Goal: Information Seeking & Learning: Learn about a topic

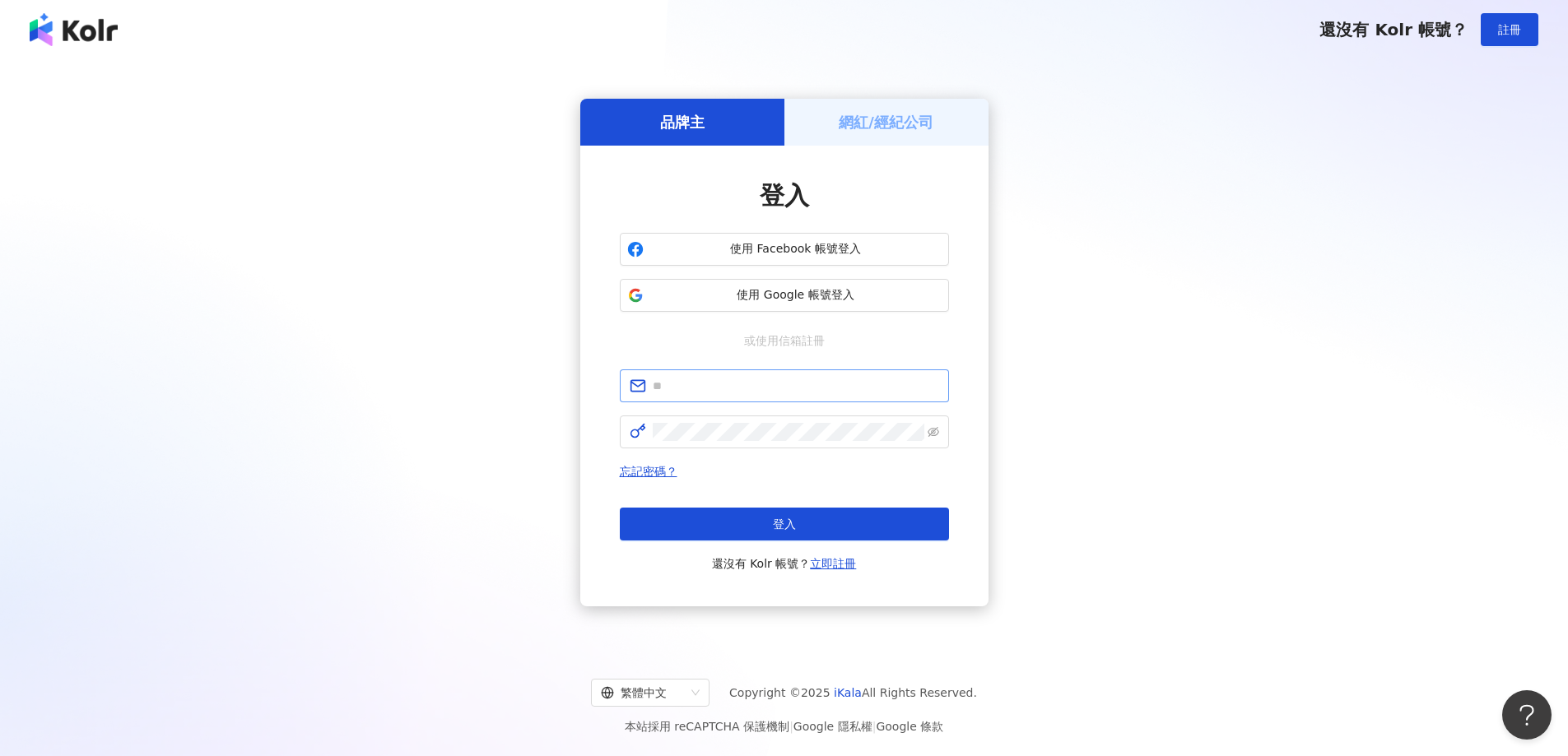
click at [733, 371] on span at bounding box center [784, 386] width 329 height 33
click at [742, 384] on input "text" at bounding box center [796, 386] width 287 height 18
click at [473, 511] on div "品牌主 網紅/經紀公司 登入 使用 Facebook 帳號登入 使用 Google 帳號登入 或使用信箱註冊 忘記密碼？ 登入 還沒有 Kolr 帳號？ 立即…" at bounding box center [784, 353] width 1529 height 561
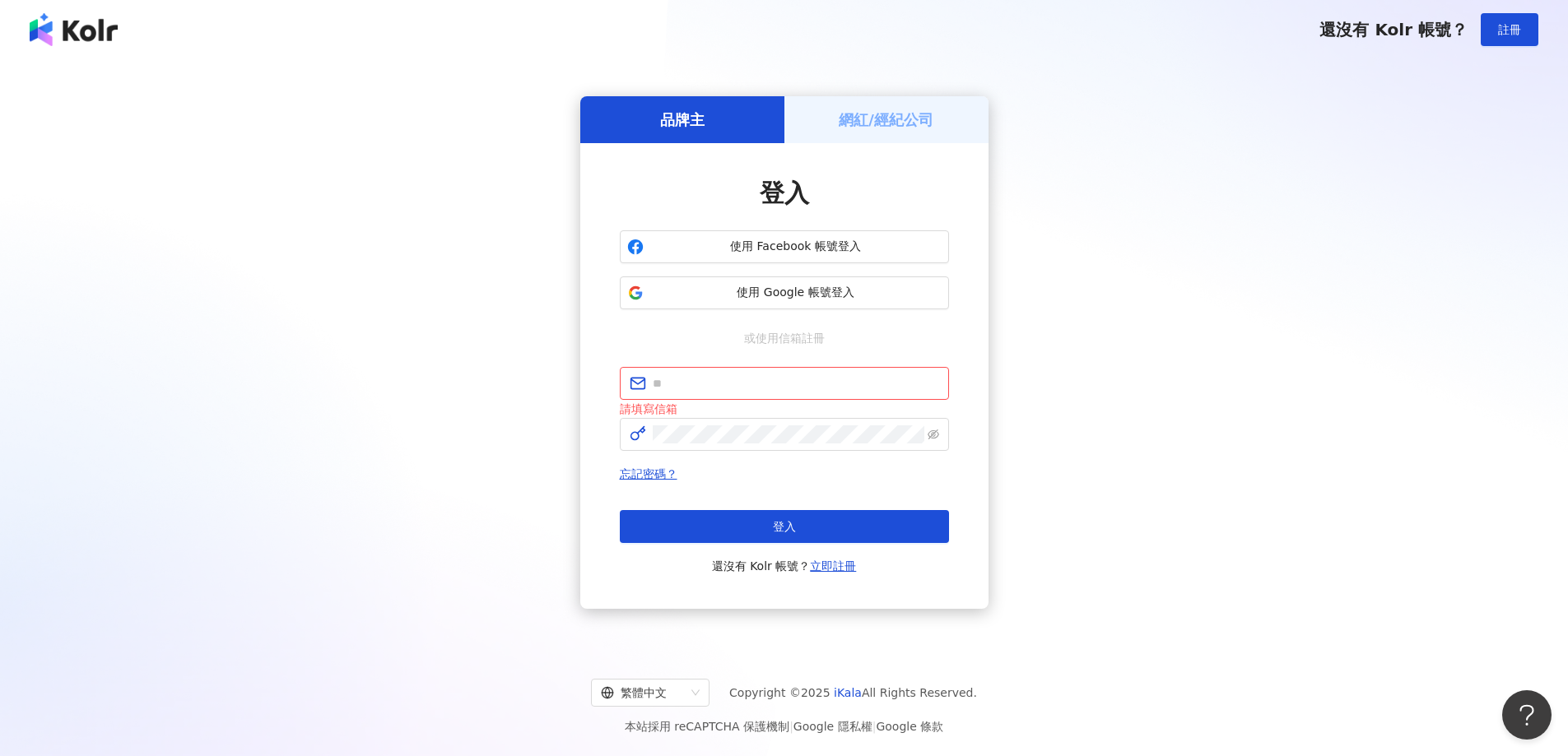
click at [182, 337] on div "品牌主 網紅/經紀公司 登入 使用 Facebook 帳號登入 使用 Google 帳號登入 或使用信箱註冊 請填寫信箱 忘記密碼？ 登入 還沒有 Kolr …" at bounding box center [784, 353] width 1529 height 561
click at [741, 379] on input "text" at bounding box center [796, 383] width 287 height 18
type input "**********"
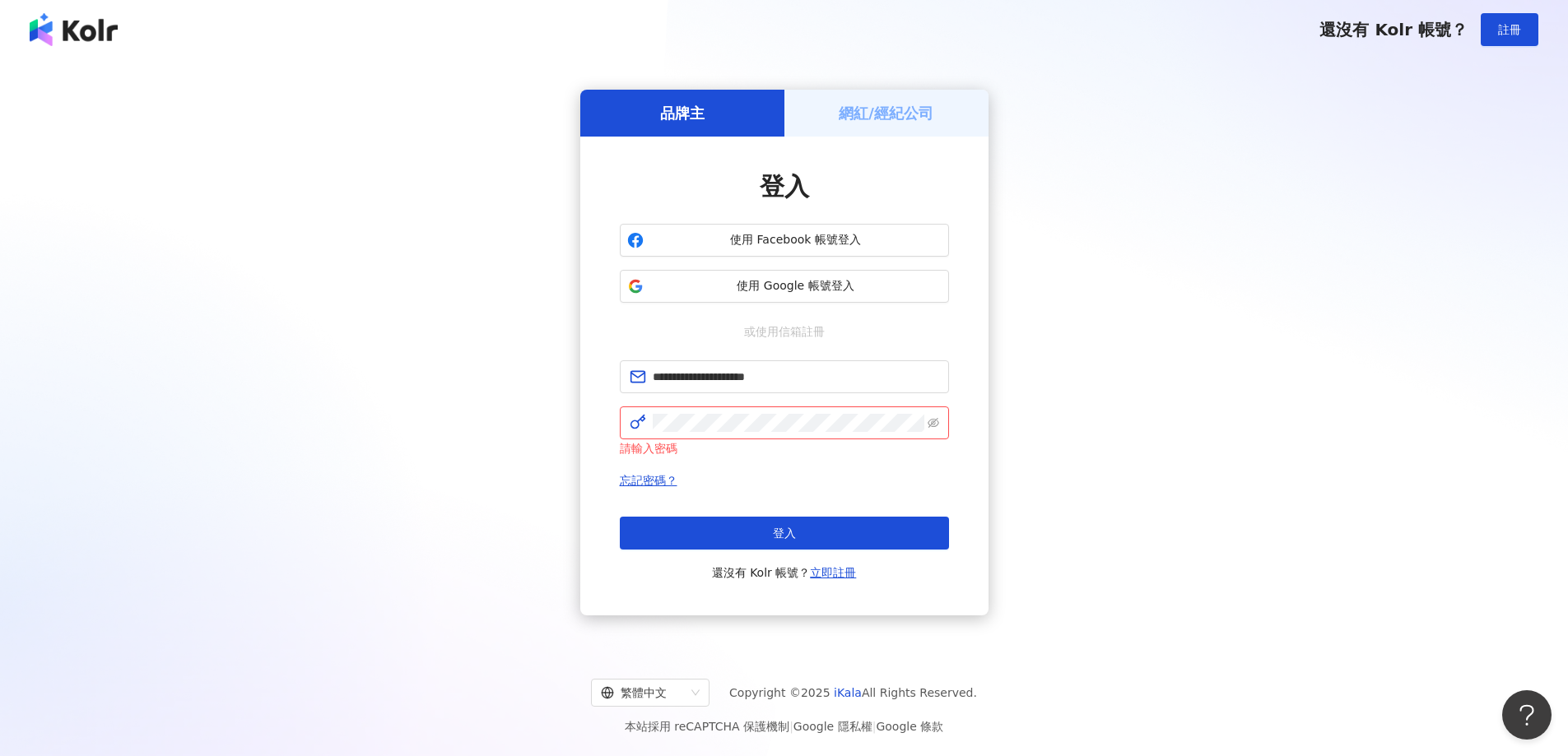
click at [215, 397] on div "**********" at bounding box center [784, 353] width 1529 height 561
click button "登入" at bounding box center [784, 533] width 329 height 33
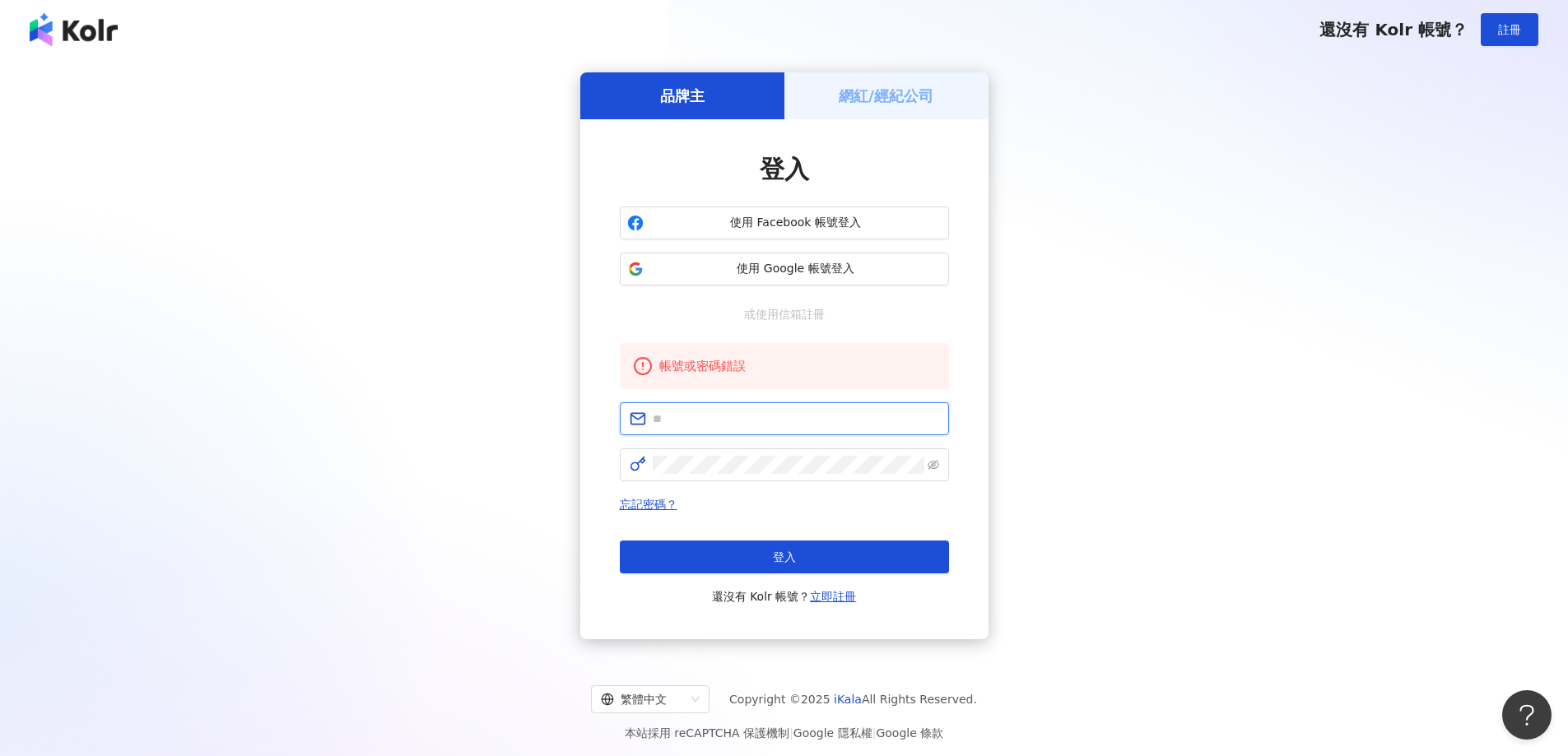
click at [732, 426] on input "text" at bounding box center [796, 419] width 287 height 18
type input "**********"
click at [755, 257] on button "使用 Google 帳號登入" at bounding box center [784, 269] width 329 height 33
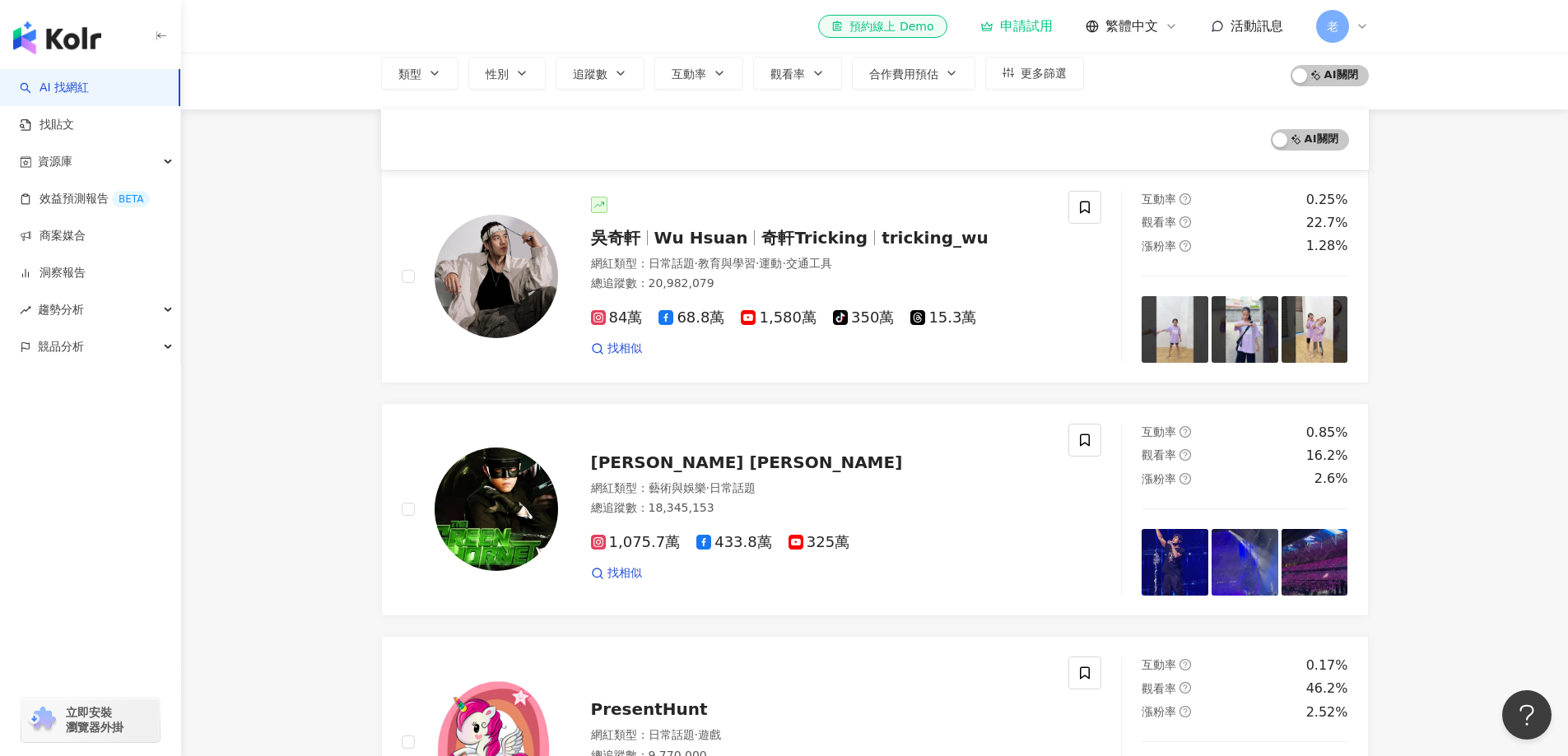
scroll to position [82, 0]
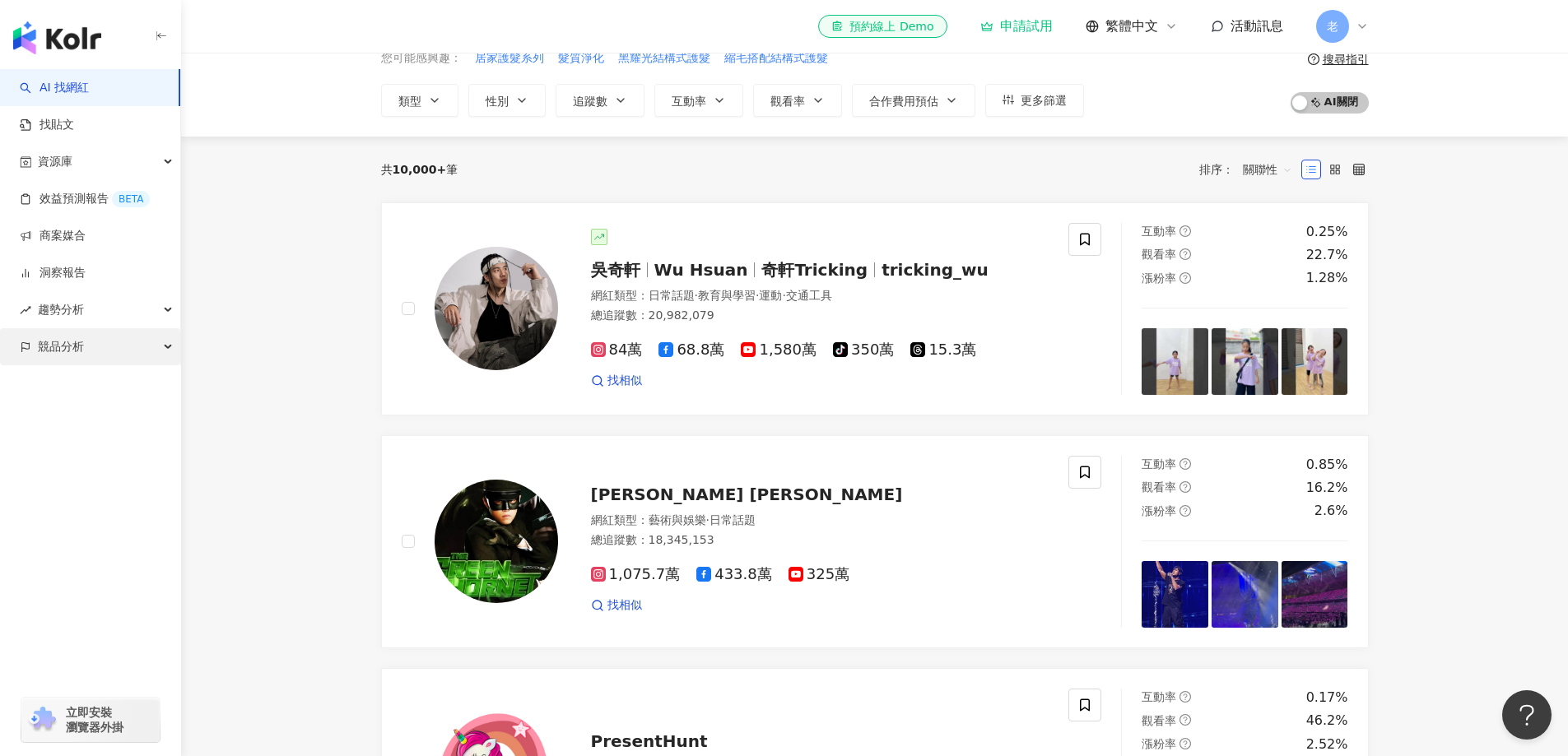
click at [63, 345] on span "競品分析" at bounding box center [61, 346] width 46 height 37
click at [67, 378] on link "品牌帳號分析" at bounding box center [73, 384] width 69 height 16
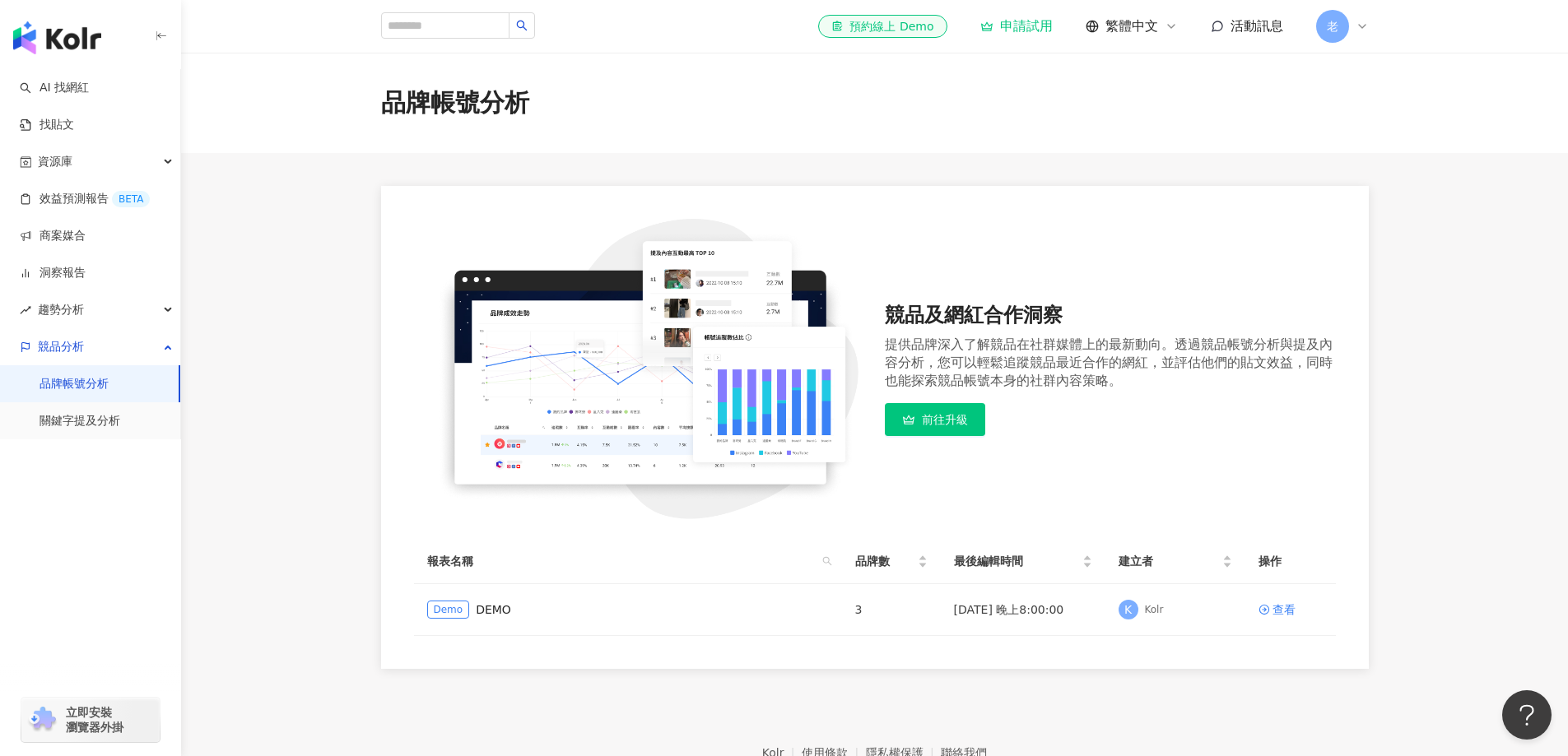
click at [1339, 21] on span "老" at bounding box center [1332, 26] width 33 height 33
click at [1429, 89] on div "Free 方案 - 7 位成員" at bounding box center [1415, 87] width 87 height 14
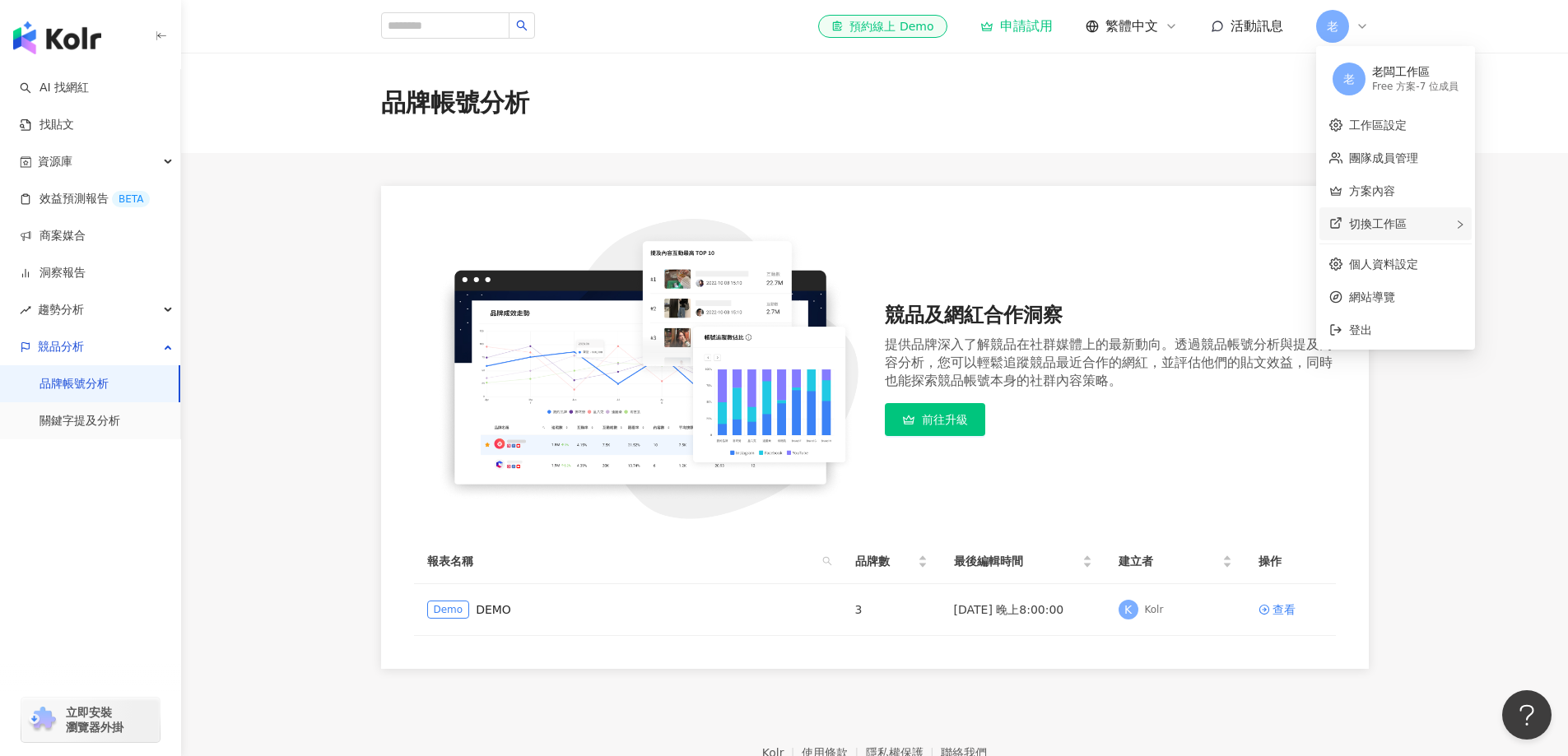
click at [1388, 228] on span "切換工作區" at bounding box center [1378, 223] width 58 height 13
click at [1195, 224] on div "老 老闆工作區 Free 方案 - 1 位成員" at bounding box center [1234, 240] width 126 height 59
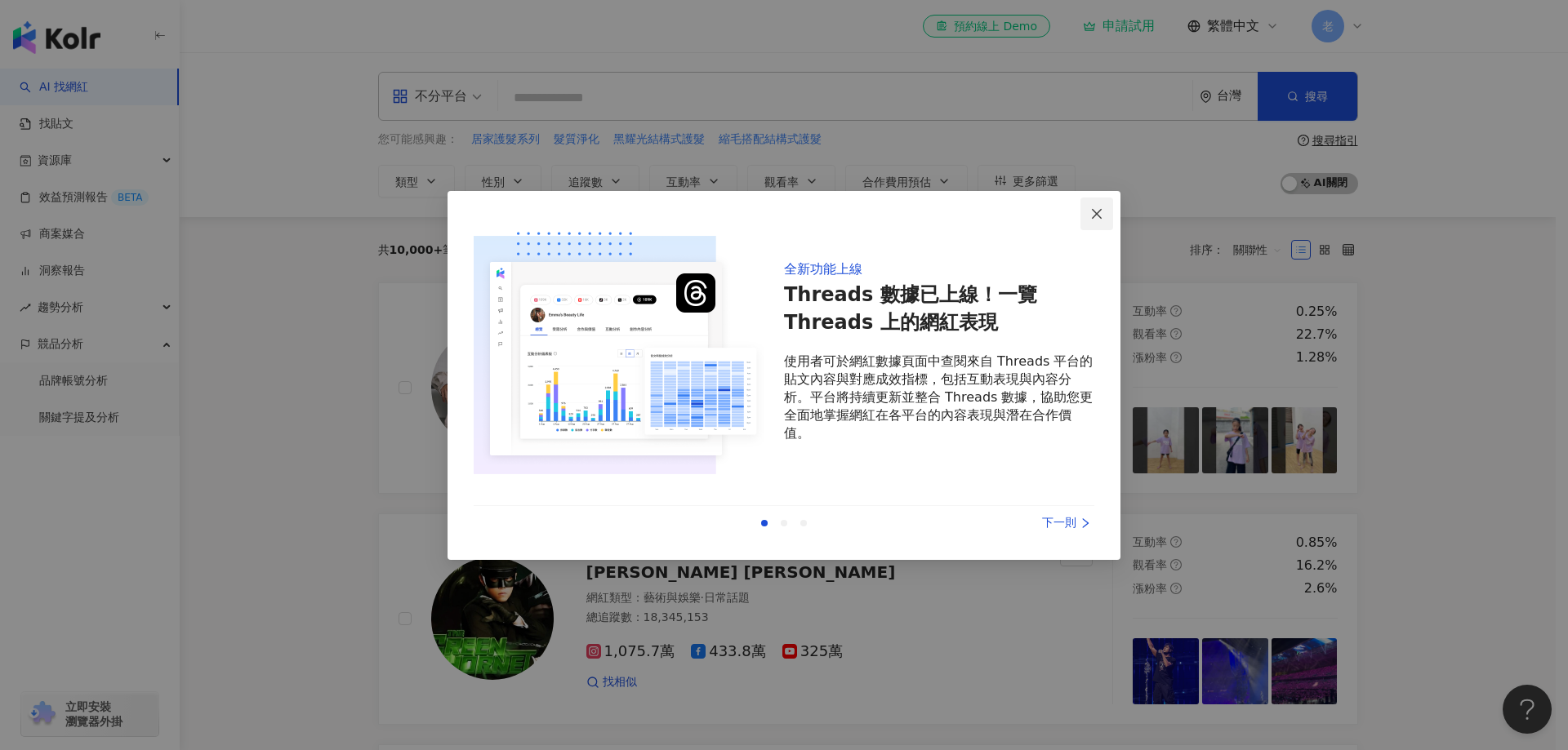
click at [1085, 220] on span "Close" at bounding box center [1097, 213] width 33 height 13
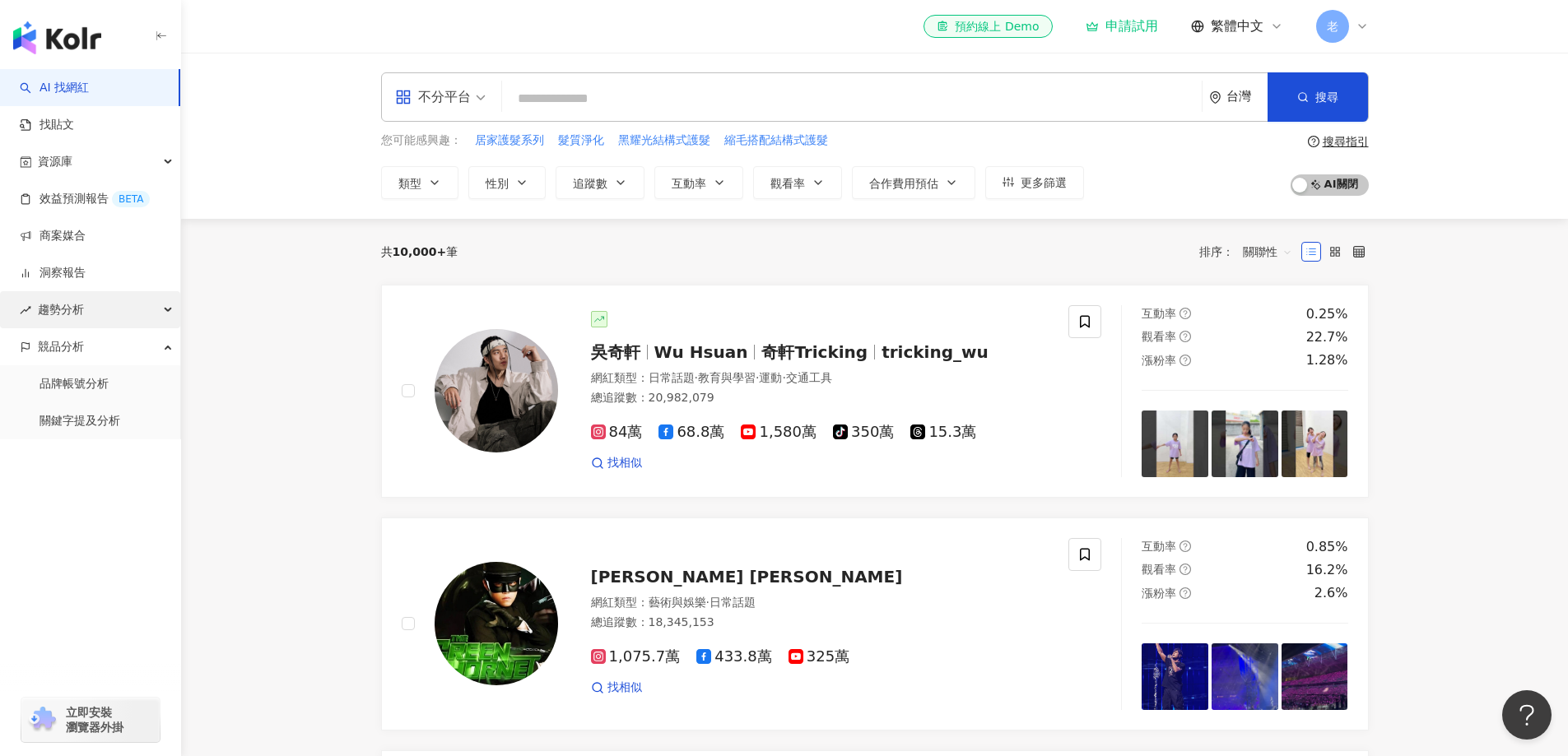
click at [67, 311] on span "趨勢分析" at bounding box center [61, 309] width 46 height 37
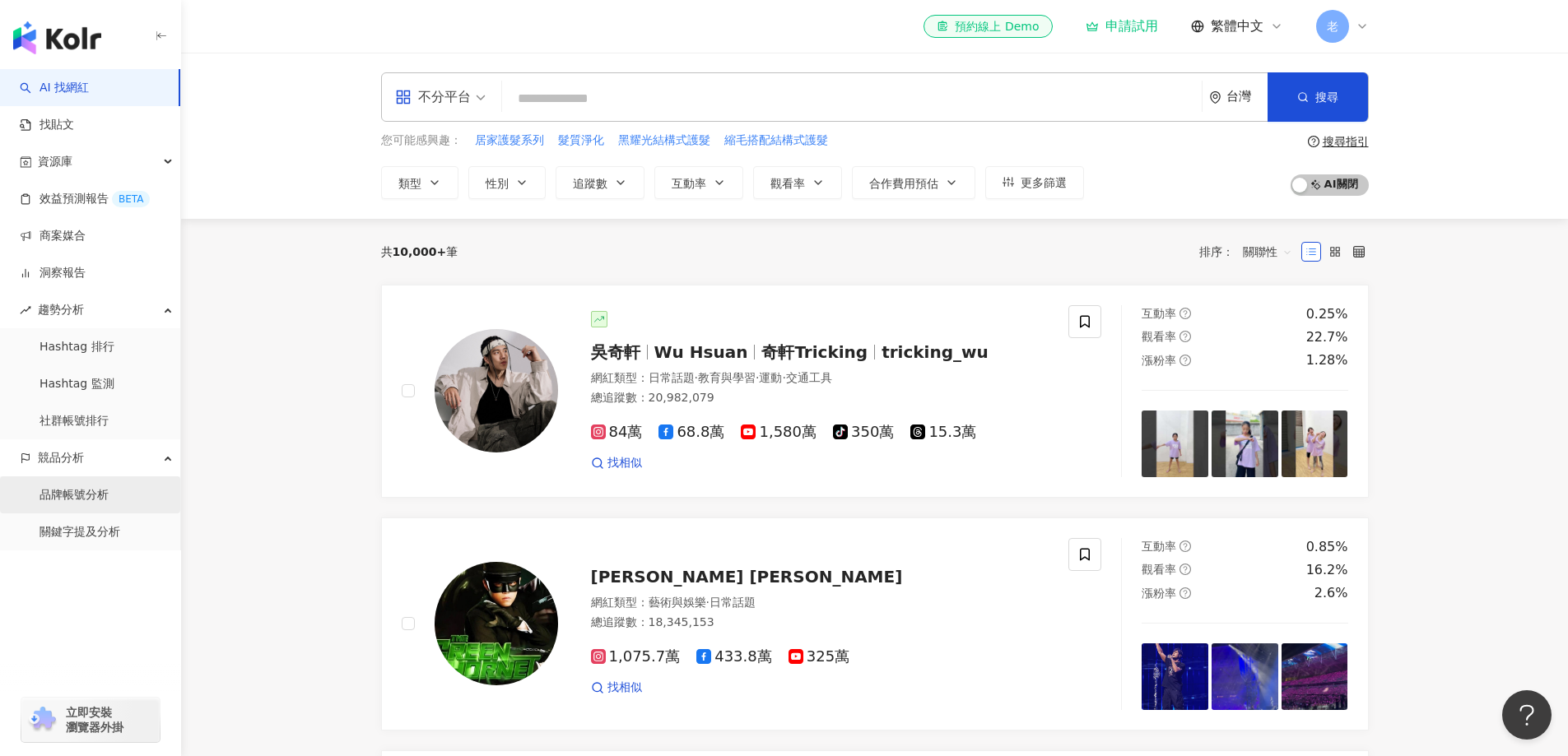
click at [81, 487] on link "品牌帳號分析" at bounding box center [73, 495] width 69 height 16
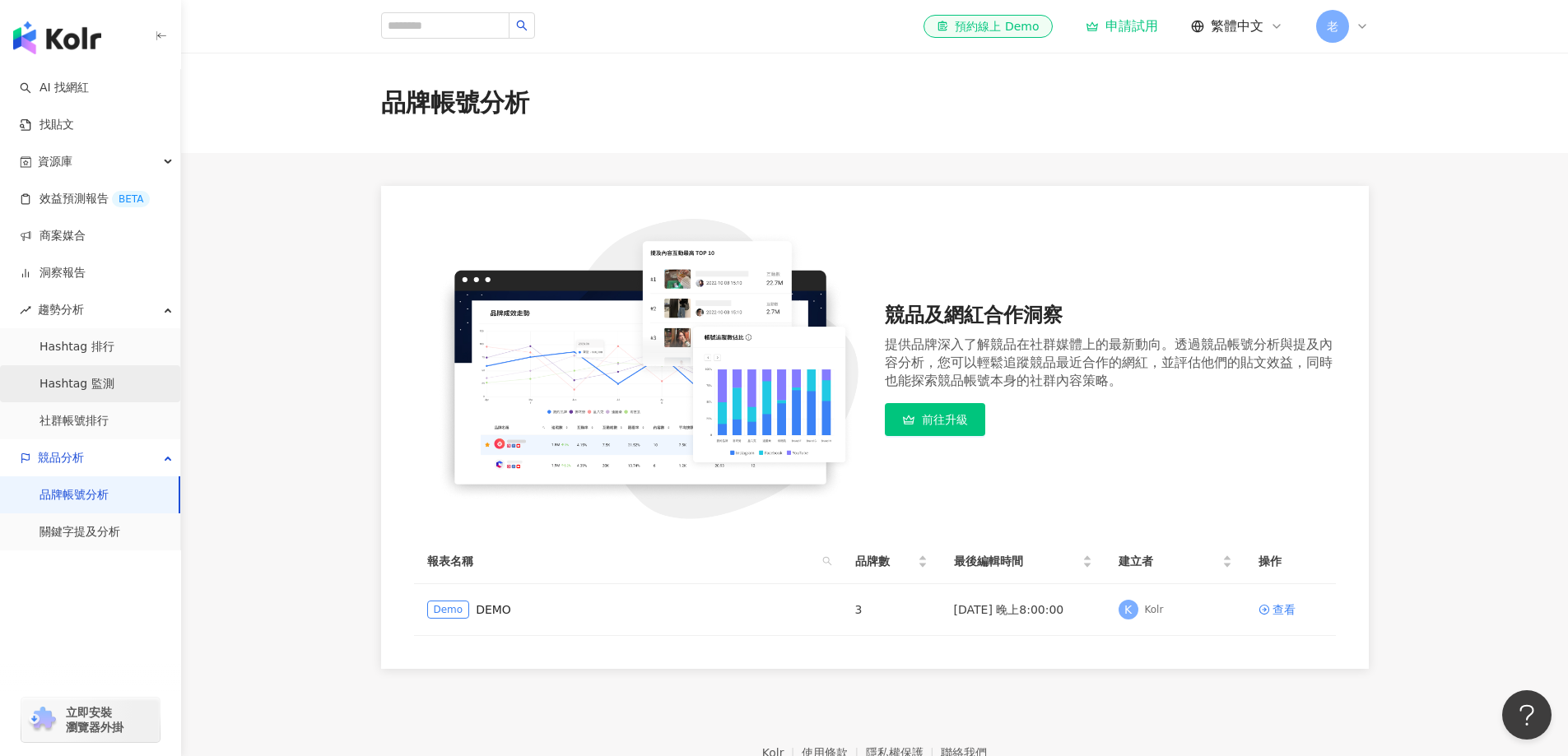
click at [80, 382] on link "Hashtag 監測" at bounding box center [77, 384] width 75 height 16
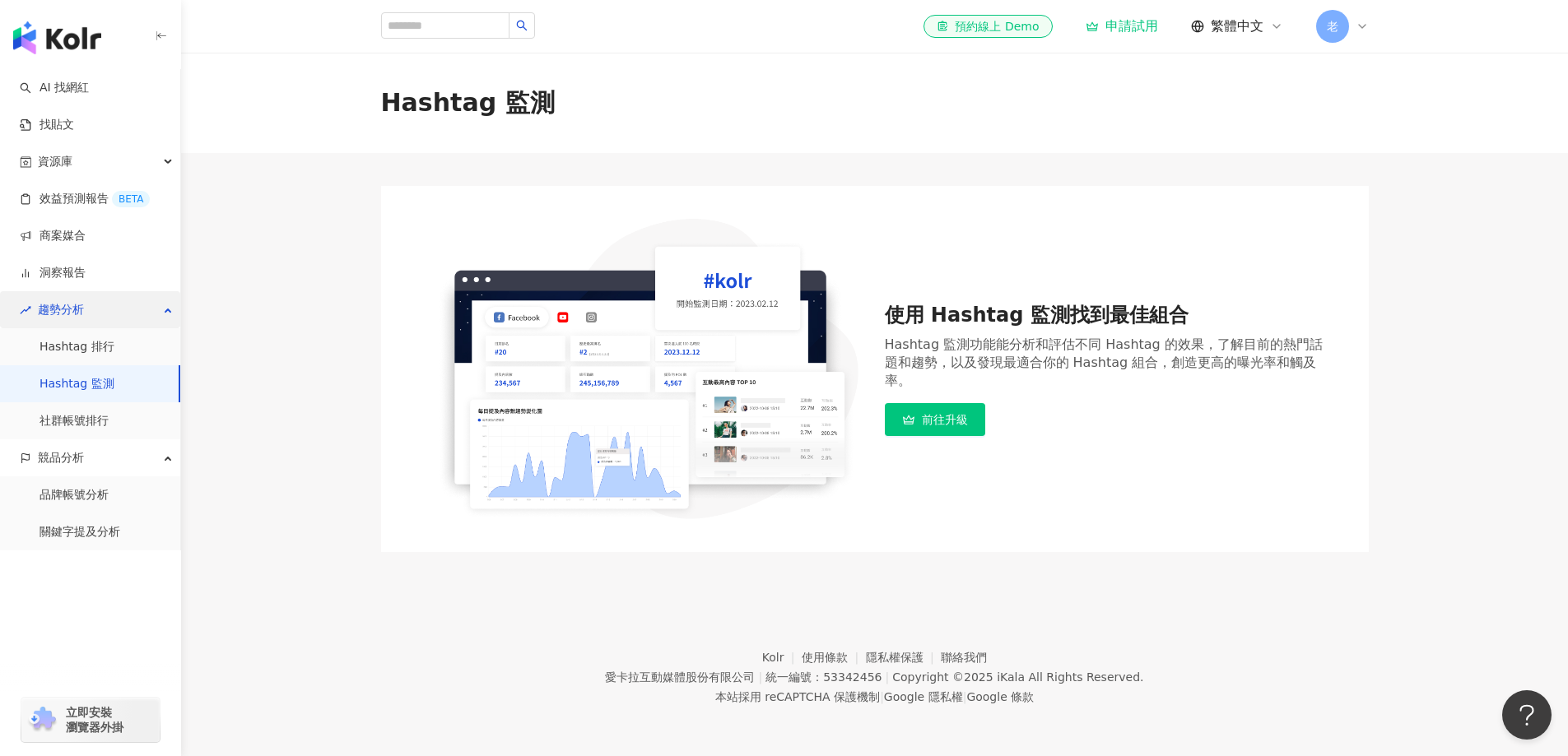
click at [71, 327] on span "趨勢分析" at bounding box center [61, 309] width 46 height 37
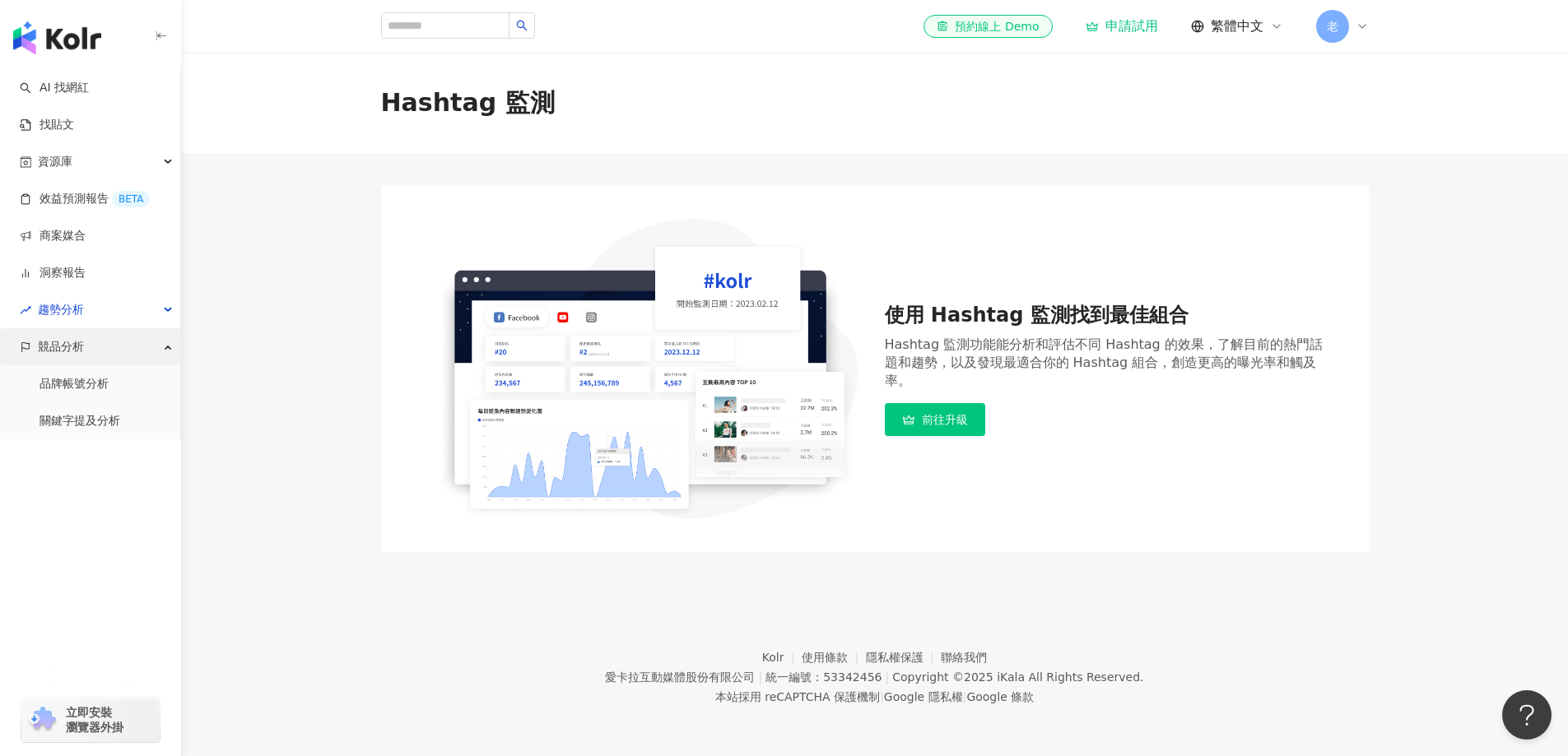
click at [71, 341] on span "競品分析" at bounding box center [61, 346] width 46 height 37
click at [70, 312] on span "趨勢分析" at bounding box center [61, 309] width 46 height 37
click at [79, 339] on link "Hashtag 排行" at bounding box center [77, 347] width 75 height 16
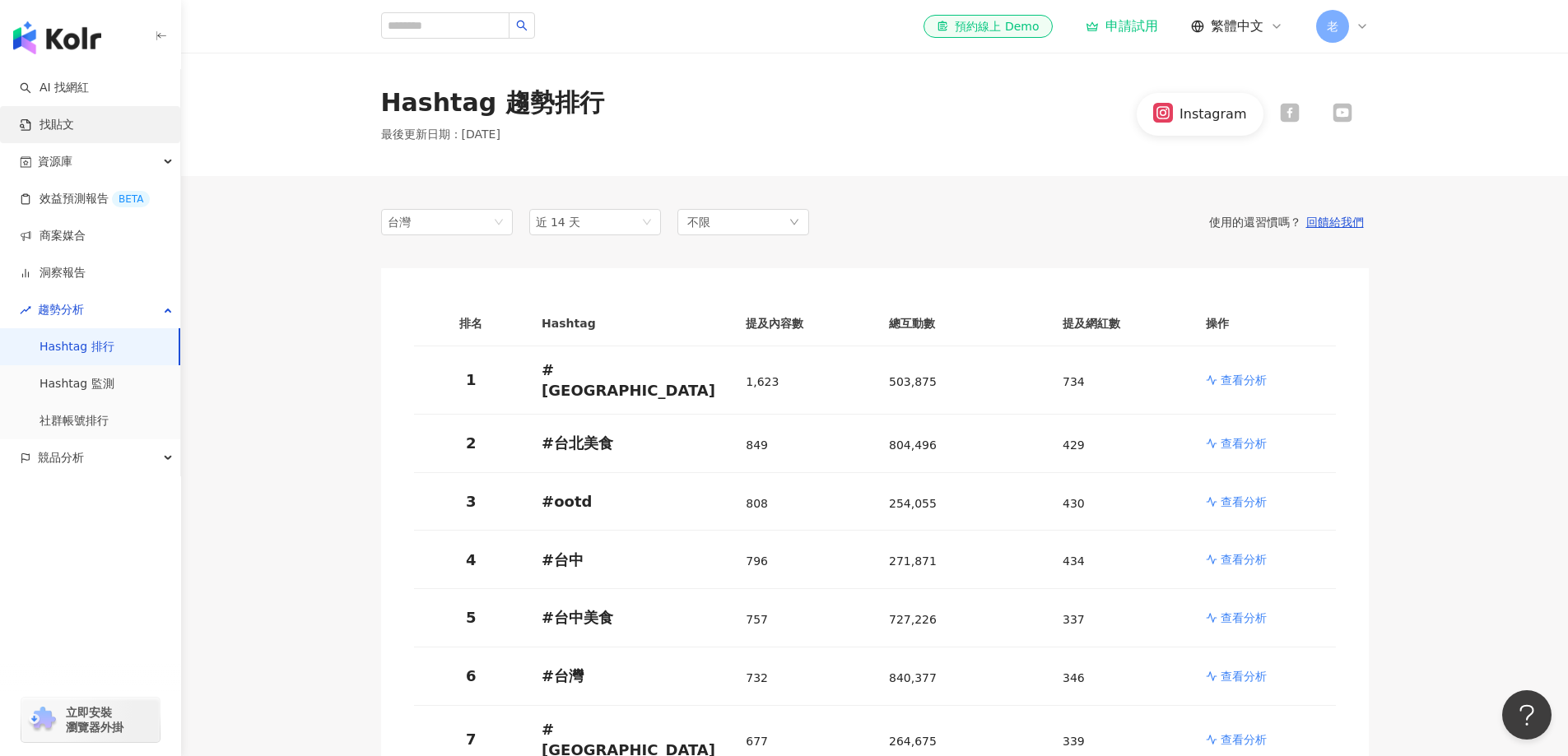
click at [74, 118] on link "找貼文" at bounding box center [46, 125] width 54 height 16
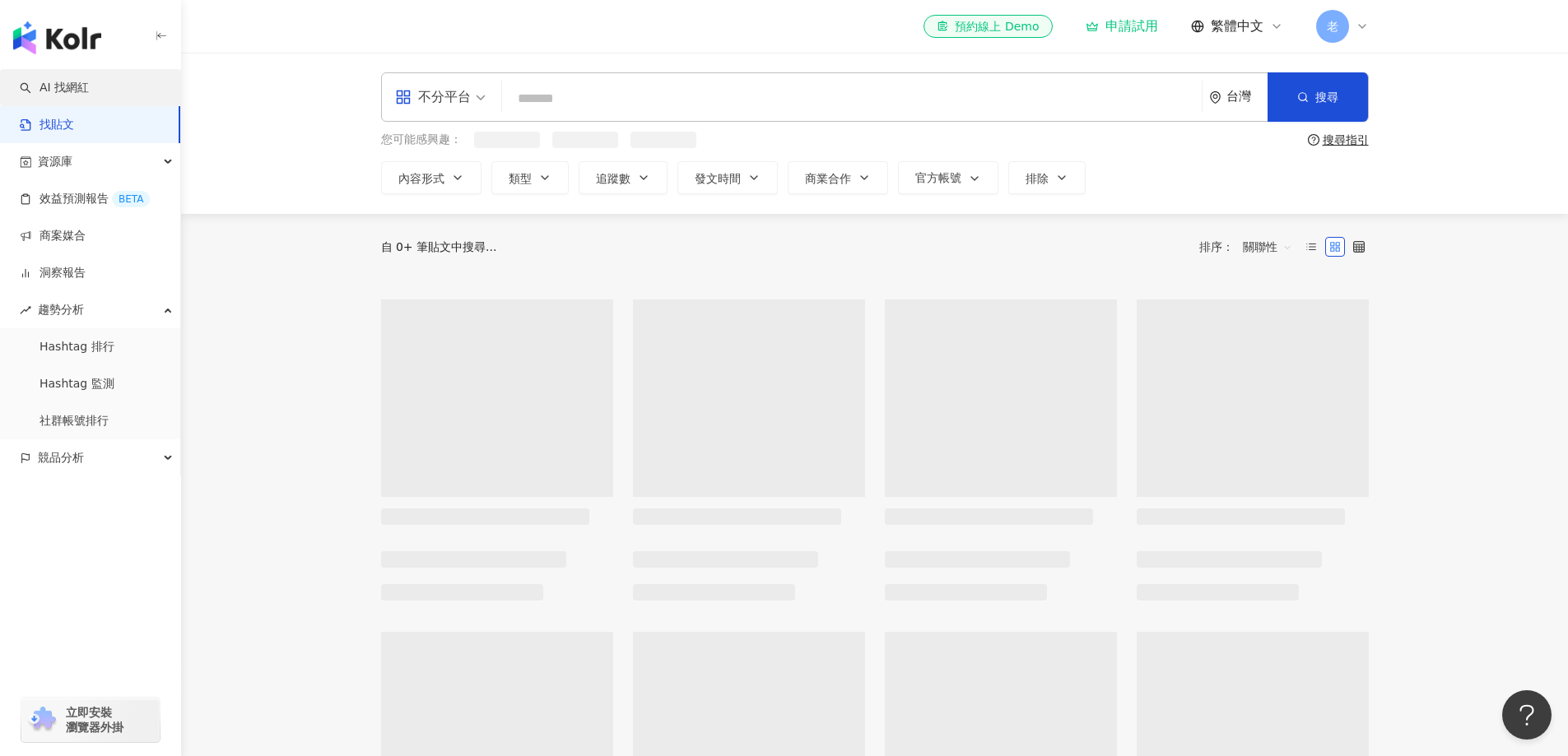
click at [89, 96] on link "AI 找網紅" at bounding box center [54, 87] width 69 height 16
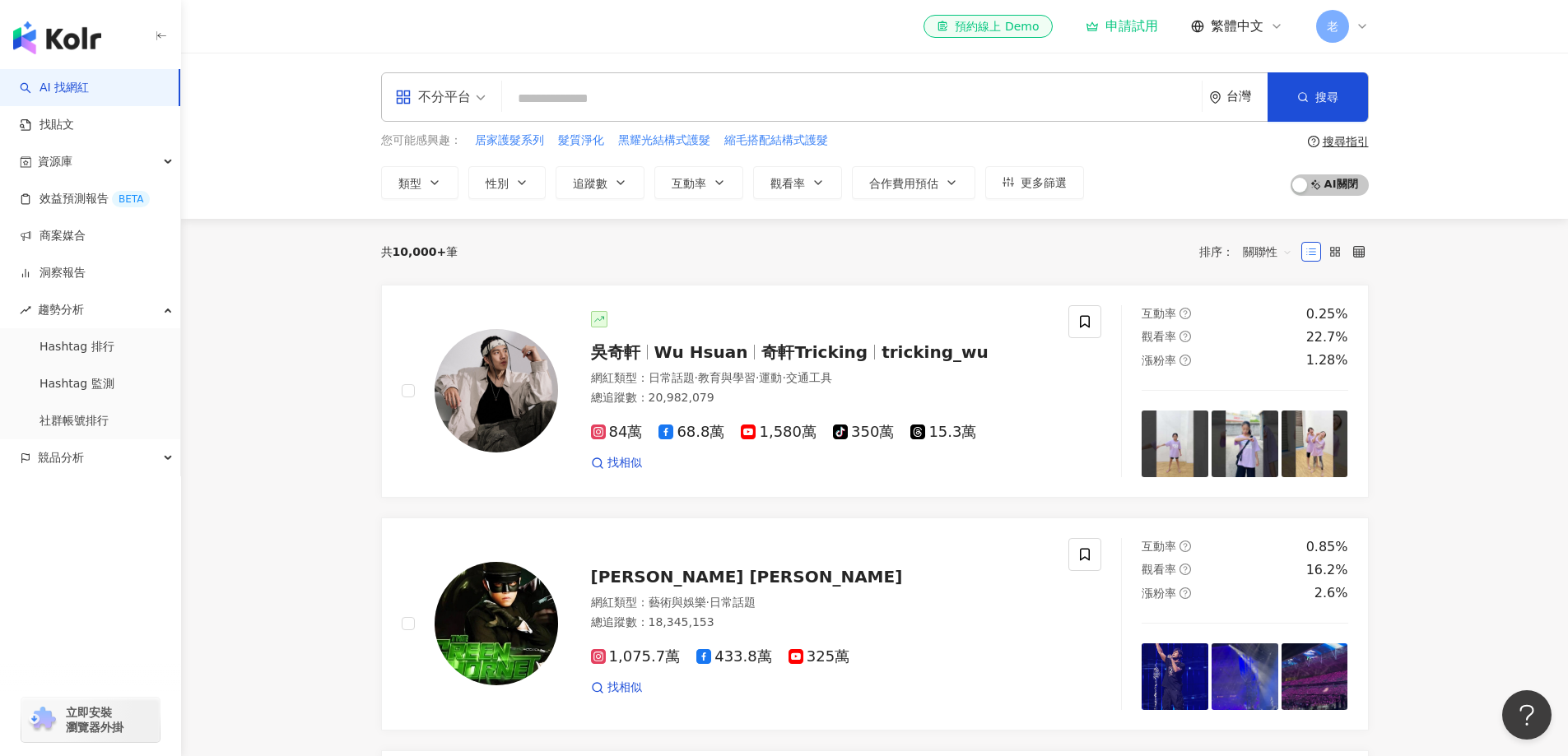
click at [721, 100] on input "search" at bounding box center [852, 98] width 687 height 31
click at [1239, 24] on span "繁體中文" at bounding box center [1237, 26] width 53 height 18
click at [1339, 29] on span "老" at bounding box center [1332, 26] width 33 height 33
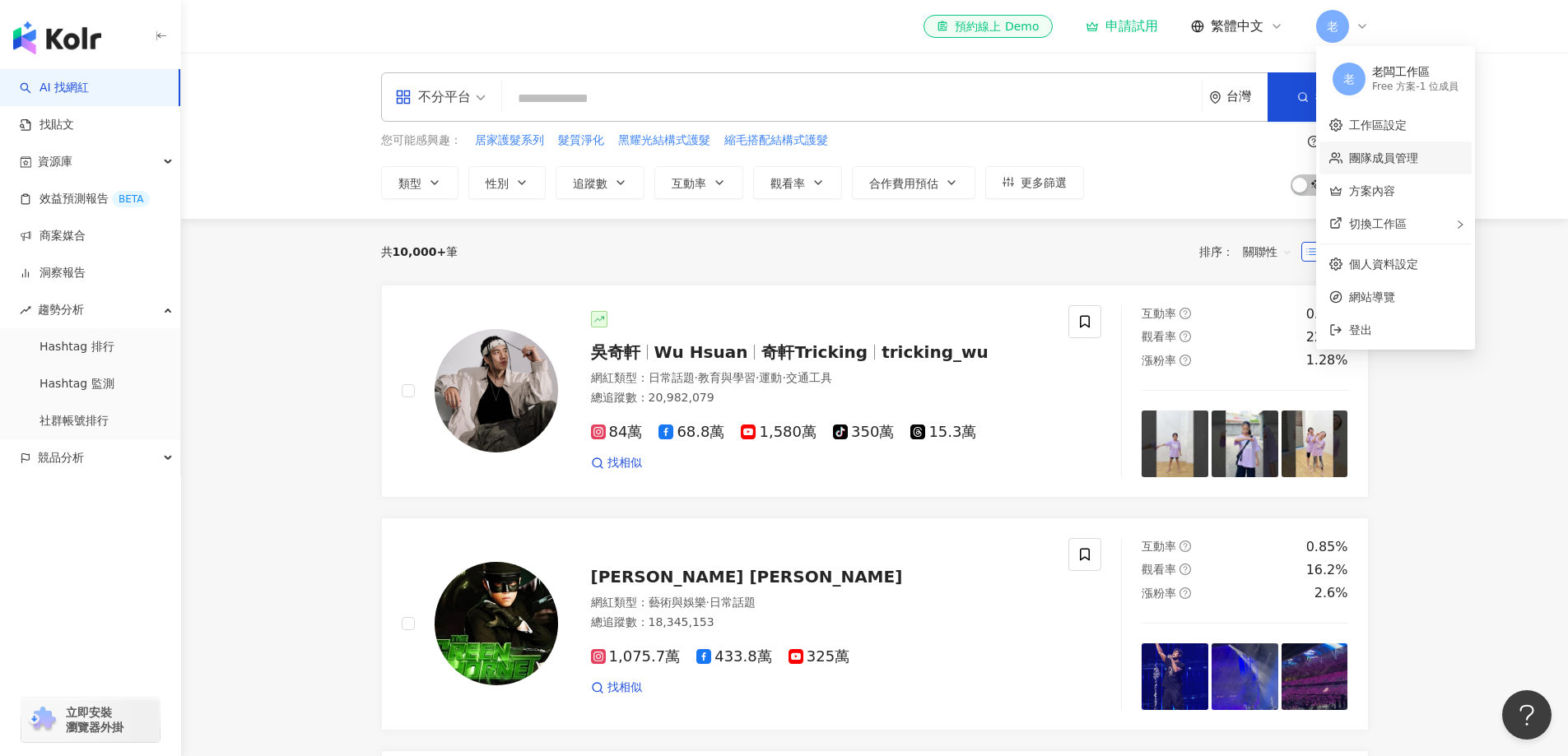
click at [1364, 164] on link "團隊成員管理" at bounding box center [1383, 158] width 69 height 13
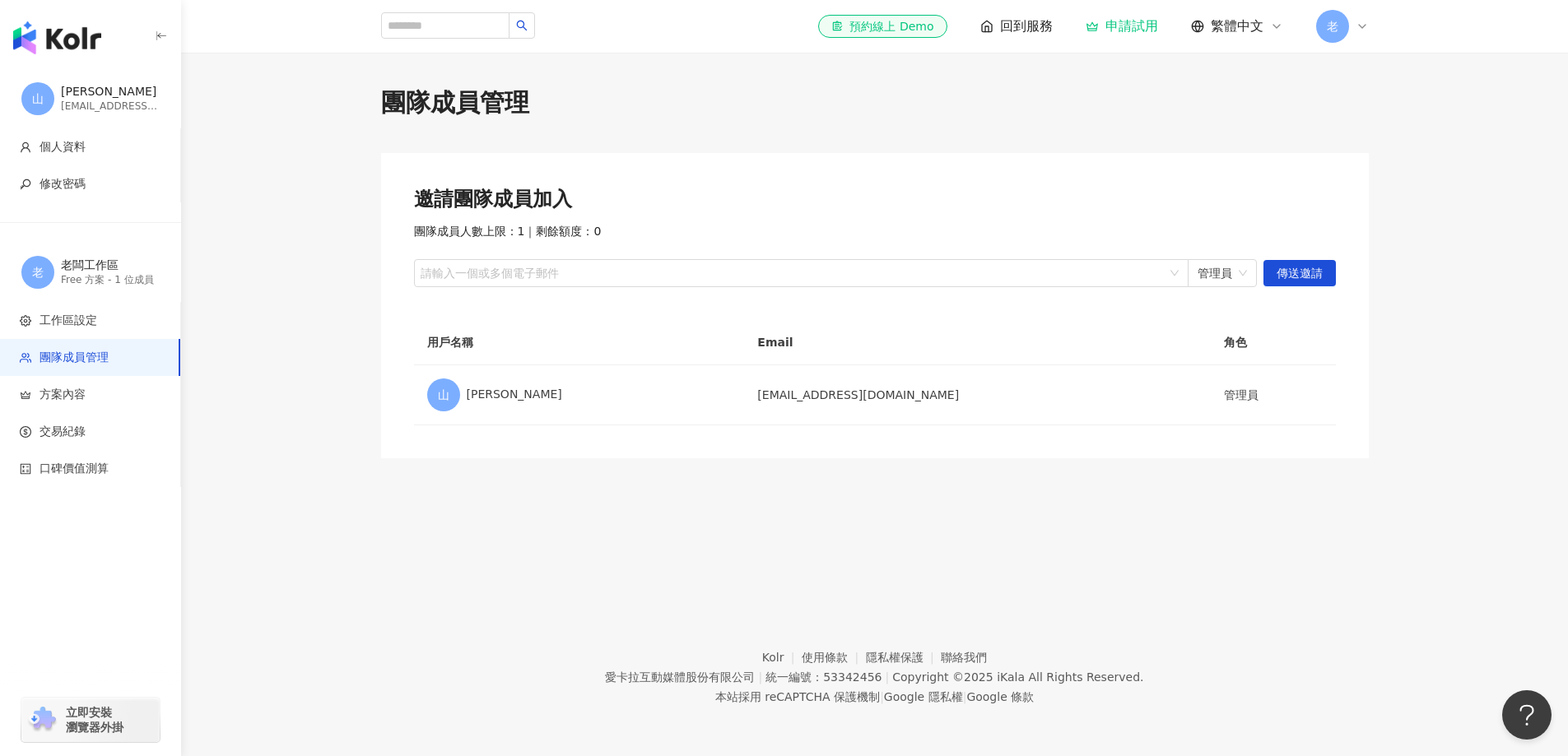
click at [46, 89] on span "山" at bounding box center [38, 98] width 33 height 33
click at [53, 37] on img "button" at bounding box center [57, 37] width 88 height 33
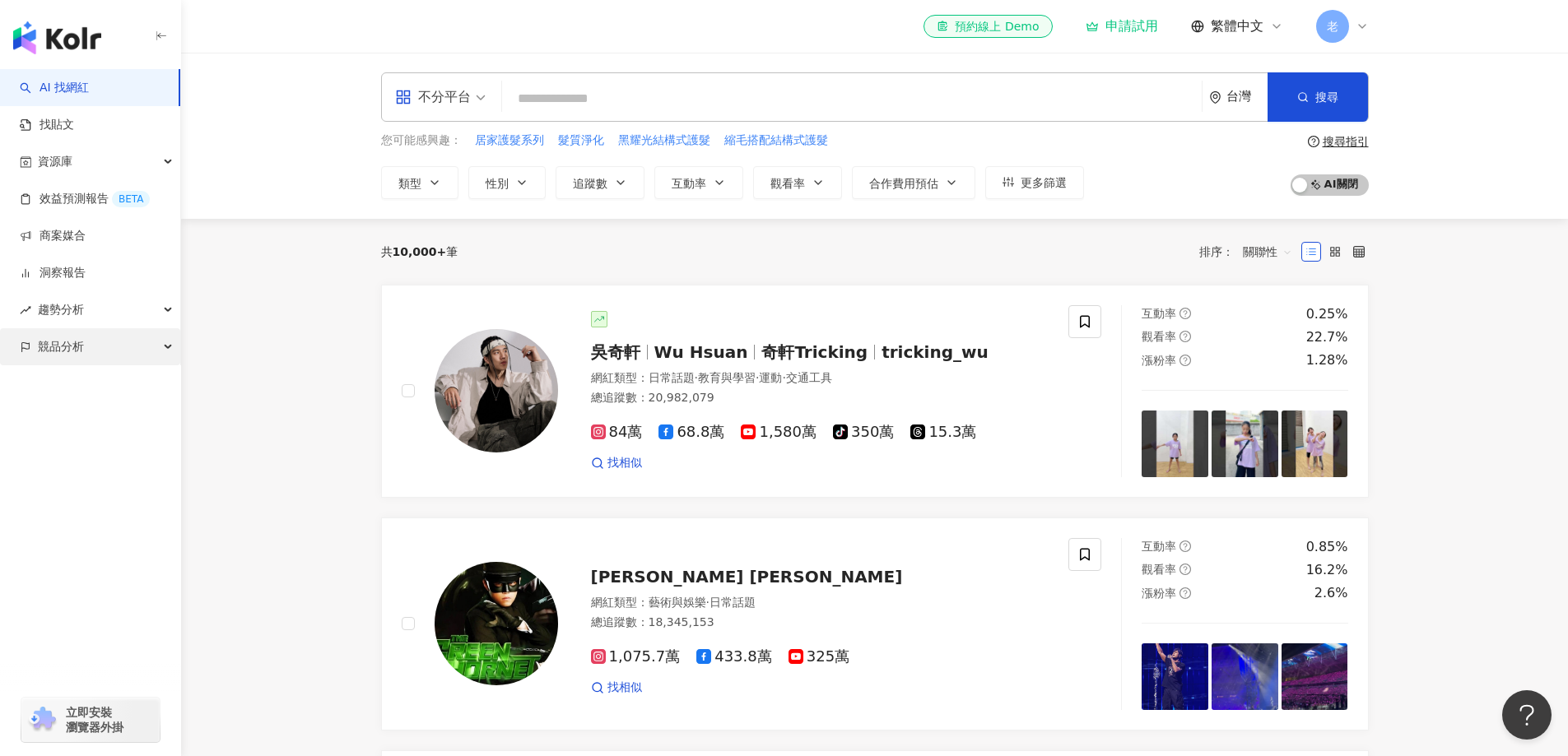
click at [66, 348] on span "競品分析" at bounding box center [61, 346] width 46 height 37
click at [104, 376] on link "品牌帳號分析" at bounding box center [73, 384] width 69 height 16
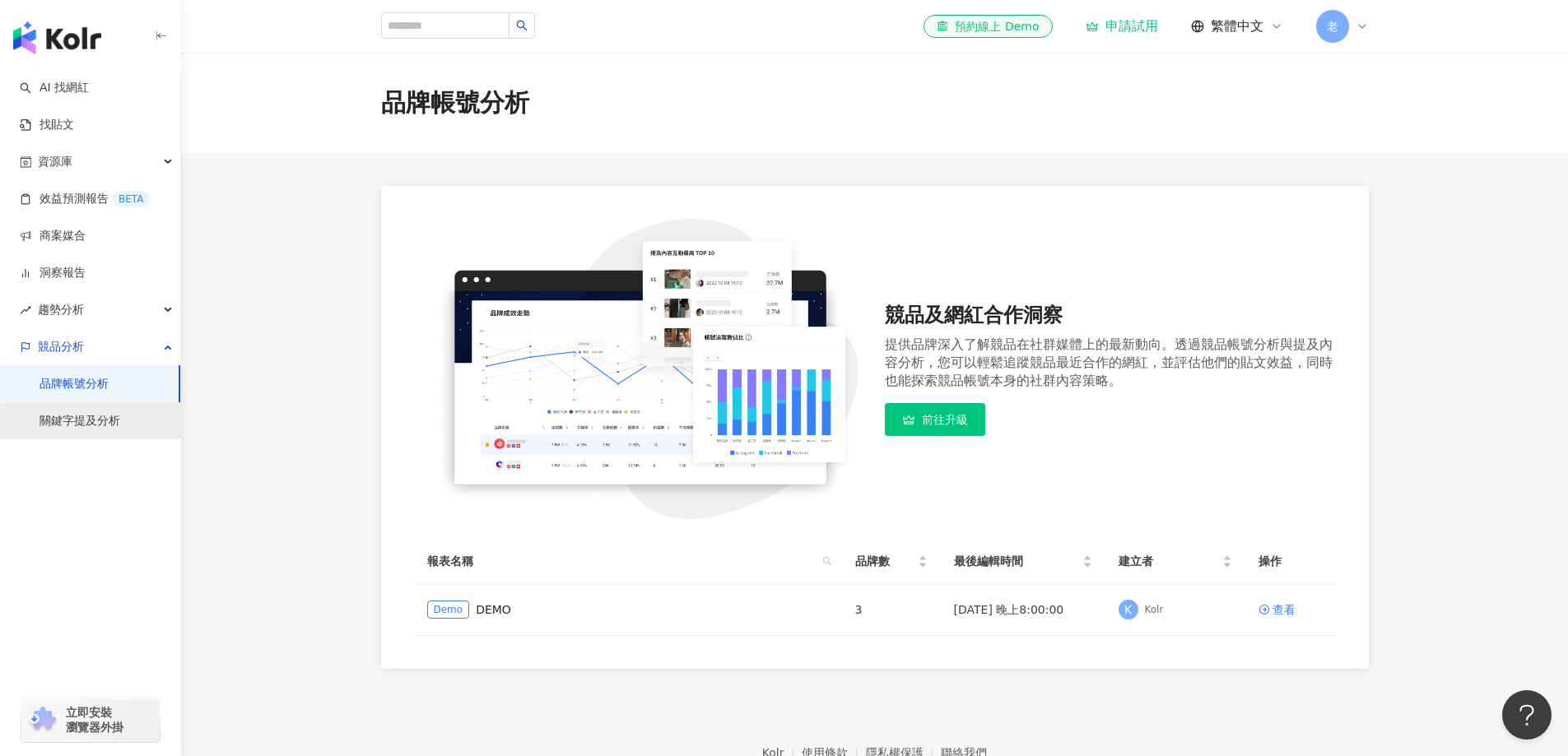
click at [91, 415] on link "關鍵字提及分析" at bounding box center [79, 421] width 80 height 16
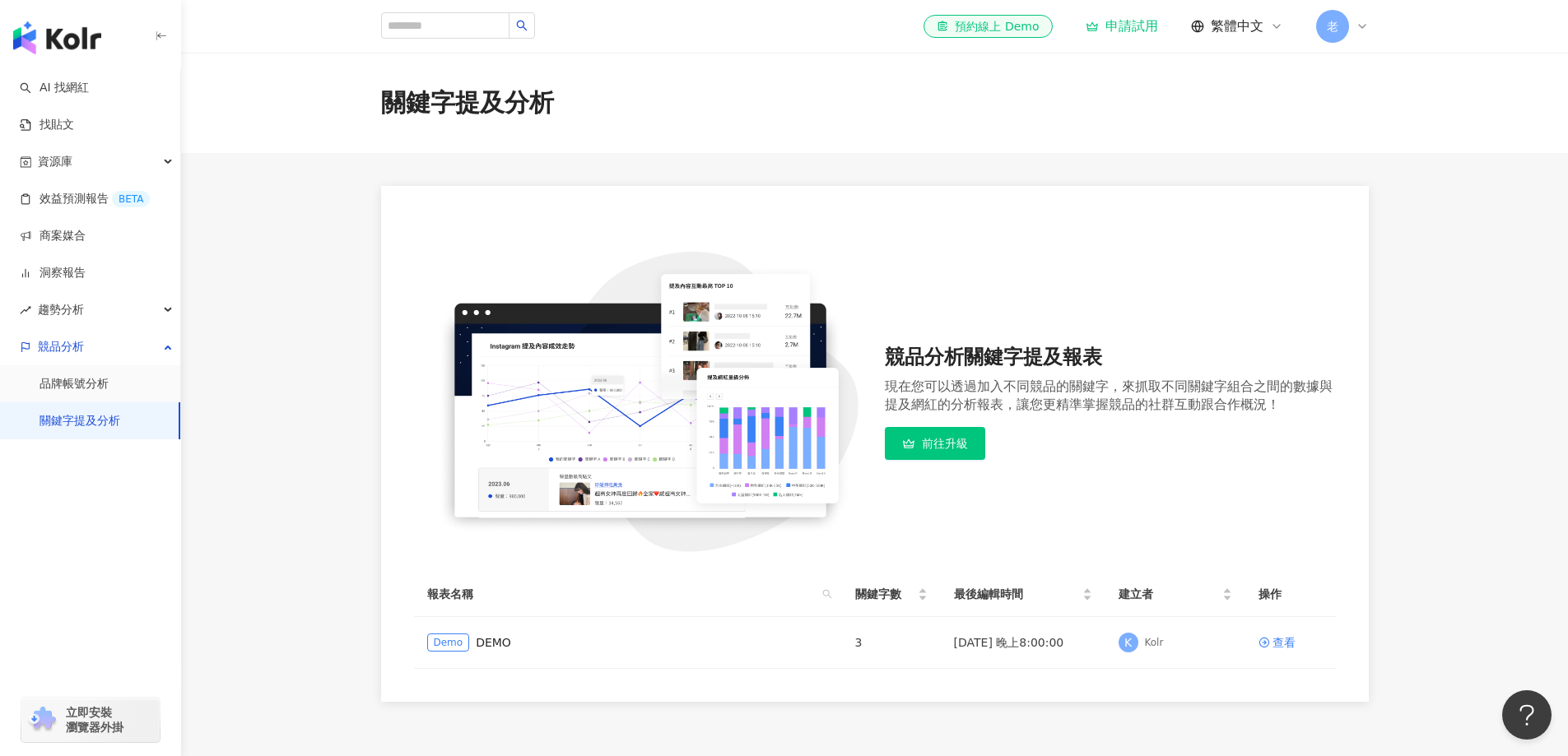
click at [1338, 30] on span "老" at bounding box center [1332, 26] width 12 height 18
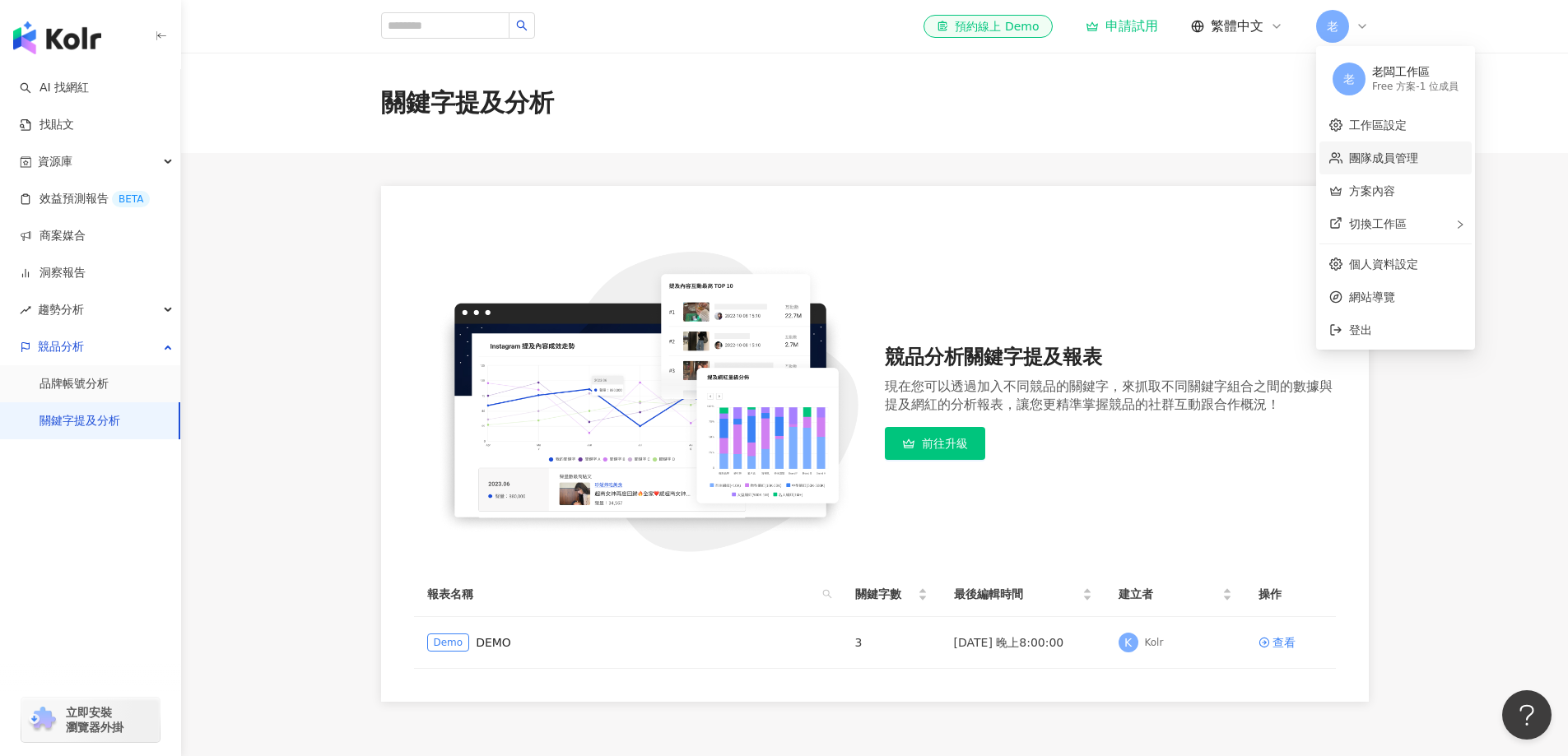
click at [1389, 156] on link "團隊成員管理" at bounding box center [1383, 158] width 69 height 13
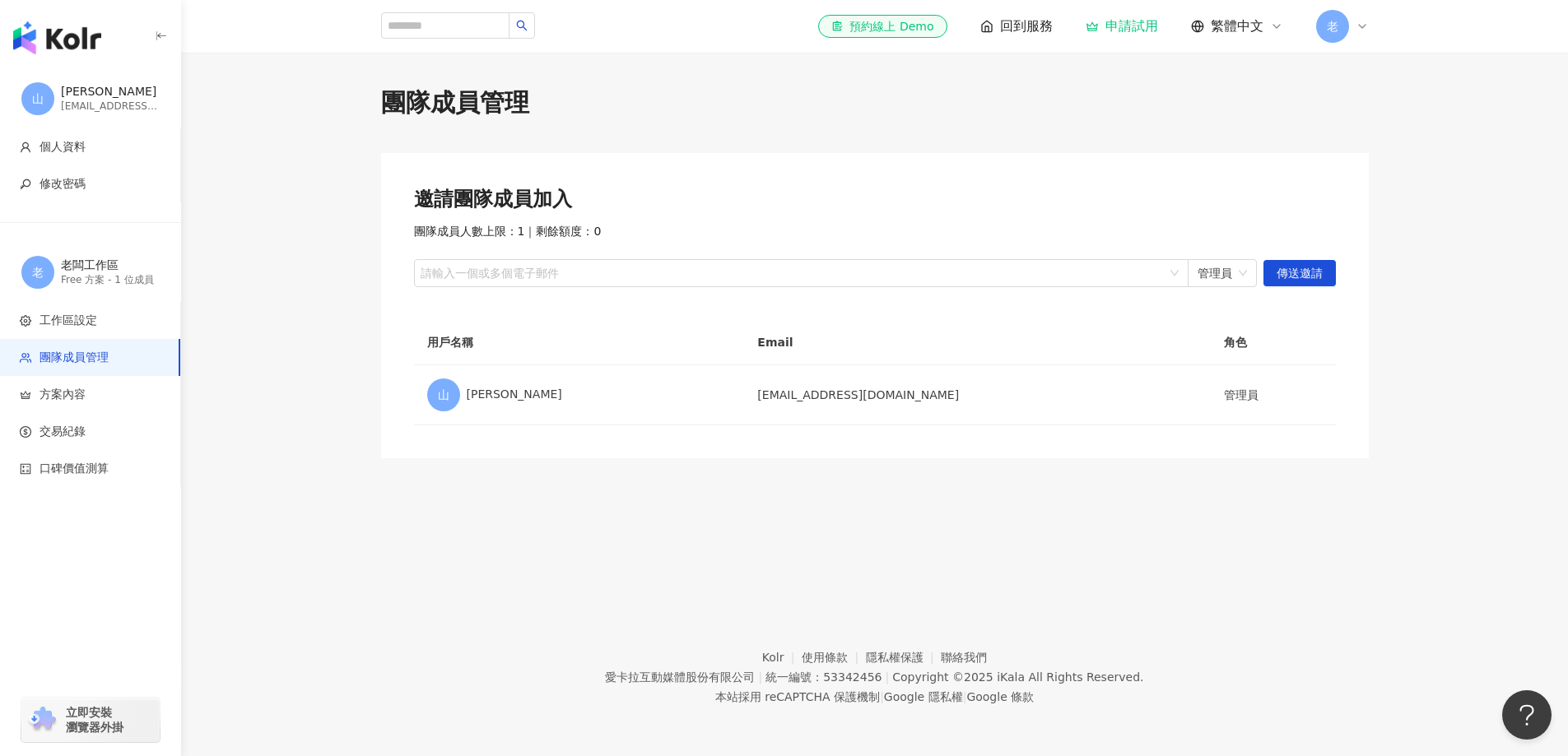
drag, startPoint x: 1324, startPoint y: 17, endPoint x: 1336, endPoint y: 25, distance: 14.4
click at [1323, 17] on span "老" at bounding box center [1332, 26] width 33 height 33
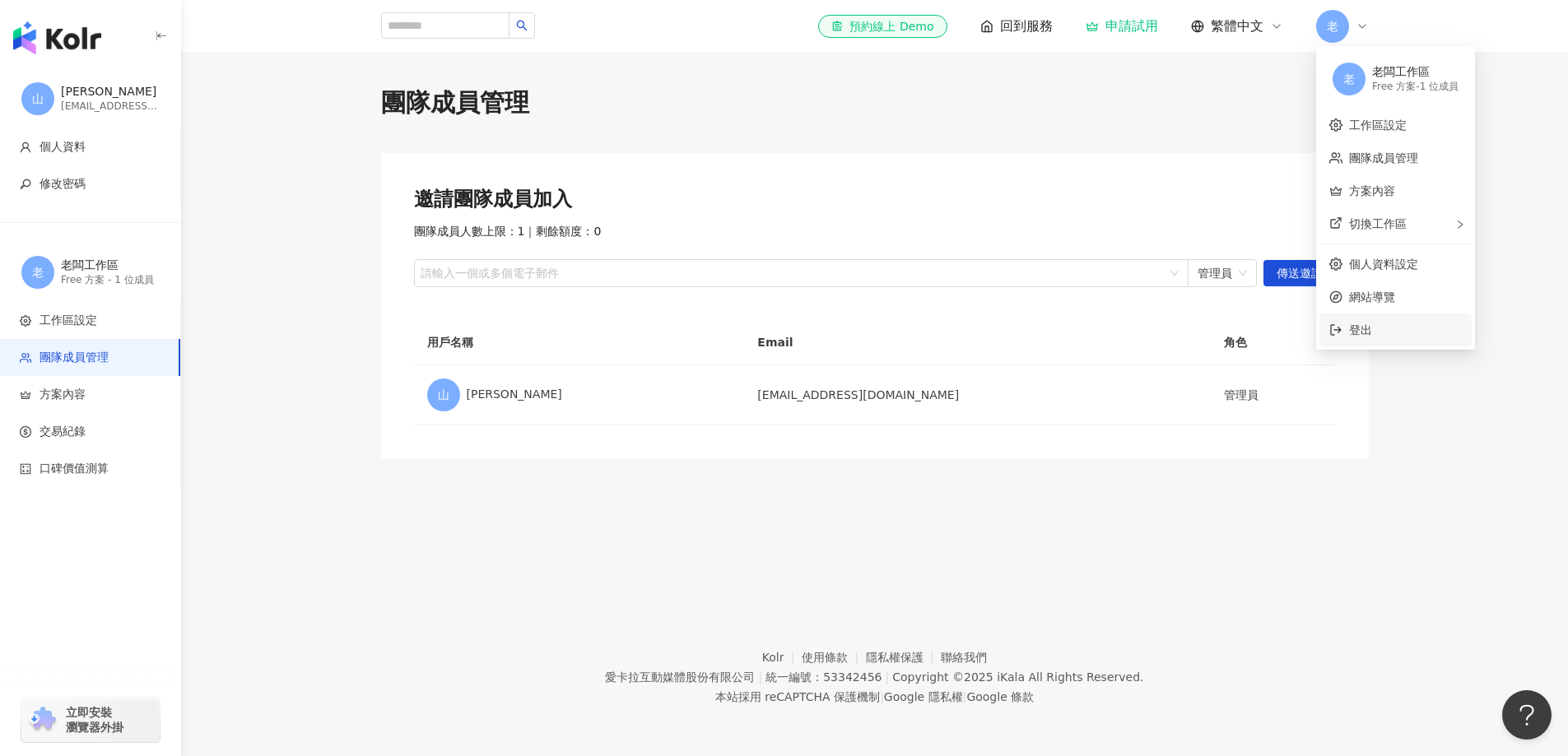
click at [1366, 333] on span "登出" at bounding box center [1361, 329] width 23 height 13
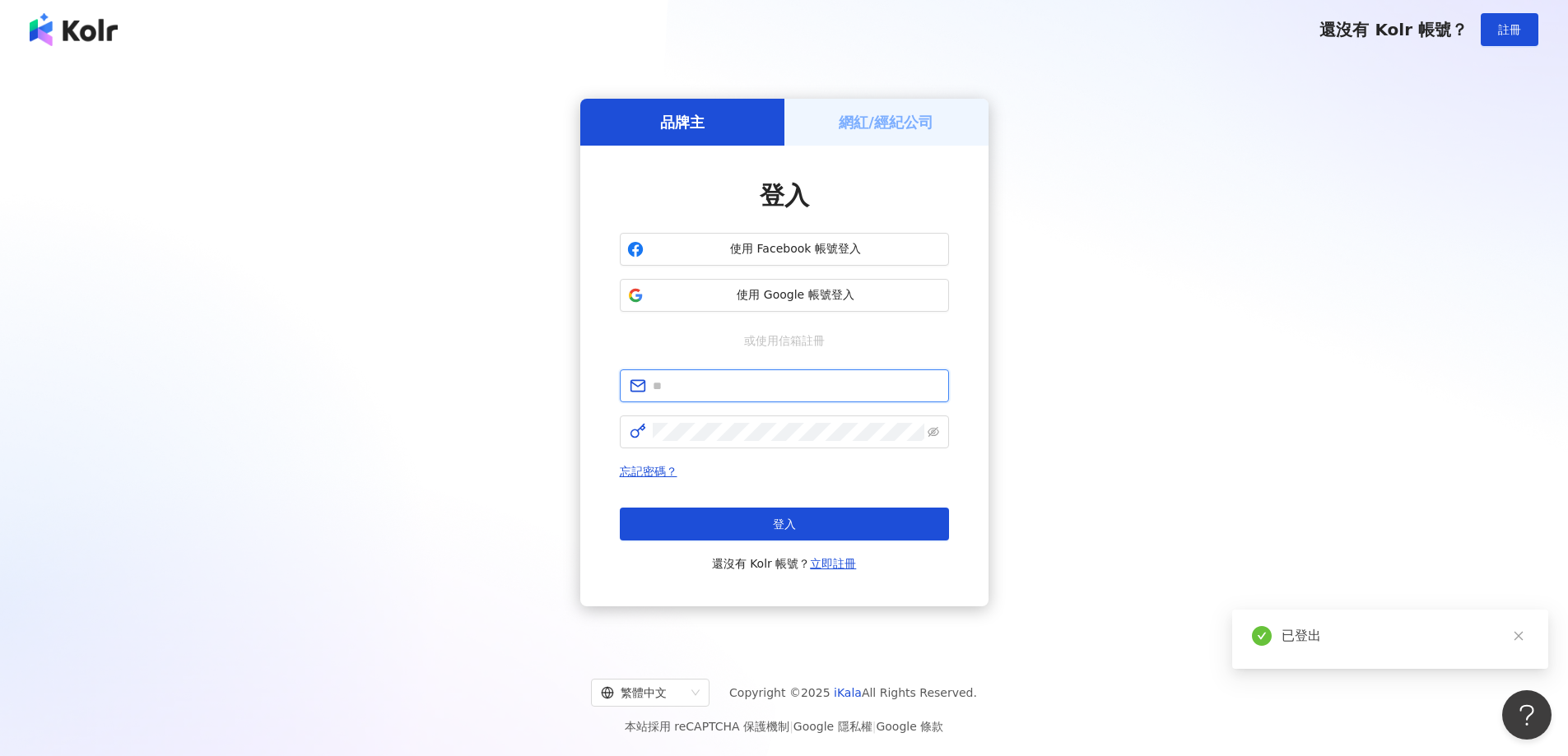
click at [661, 387] on input "text" at bounding box center [796, 386] width 287 height 18
type input "**********"
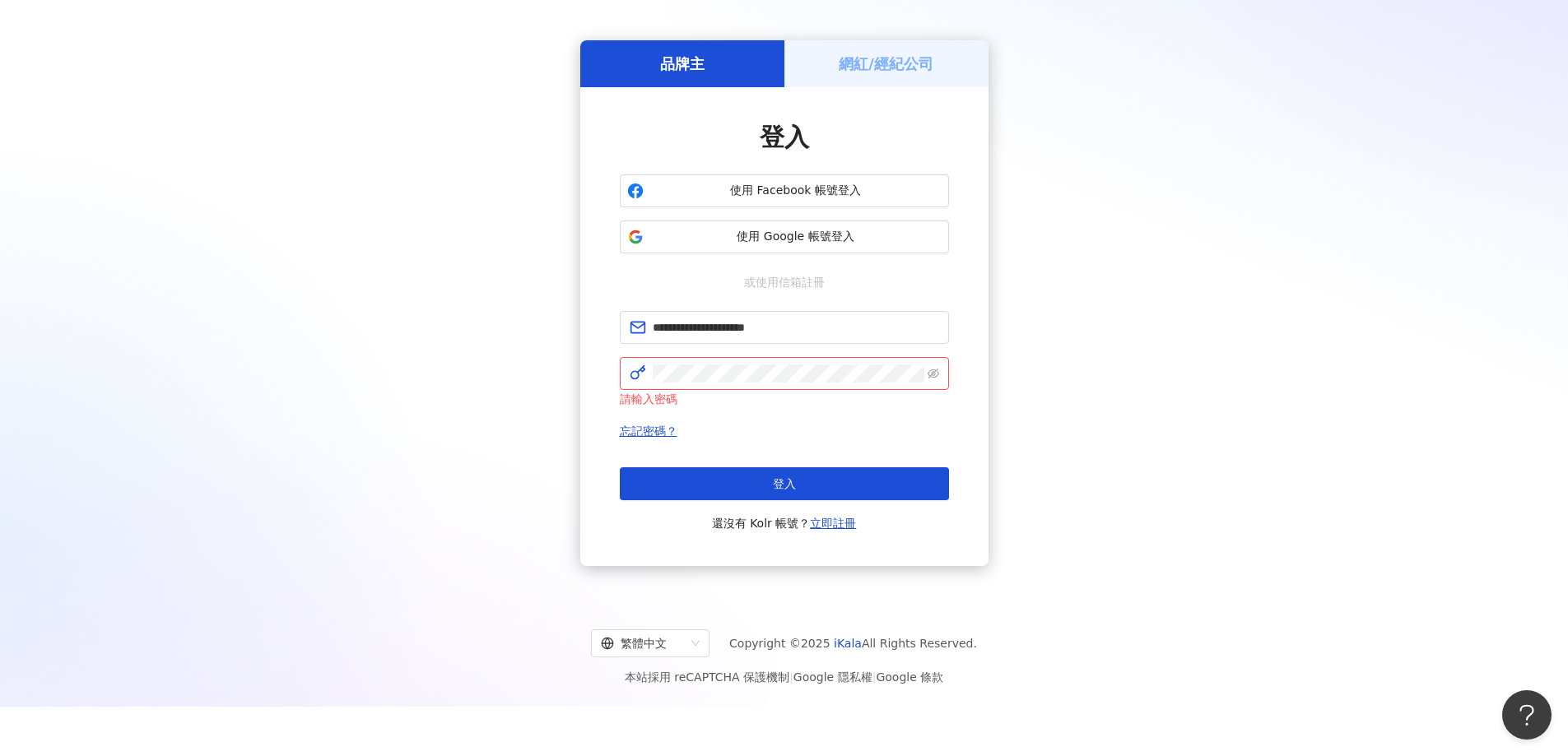
scroll to position [76, 0]
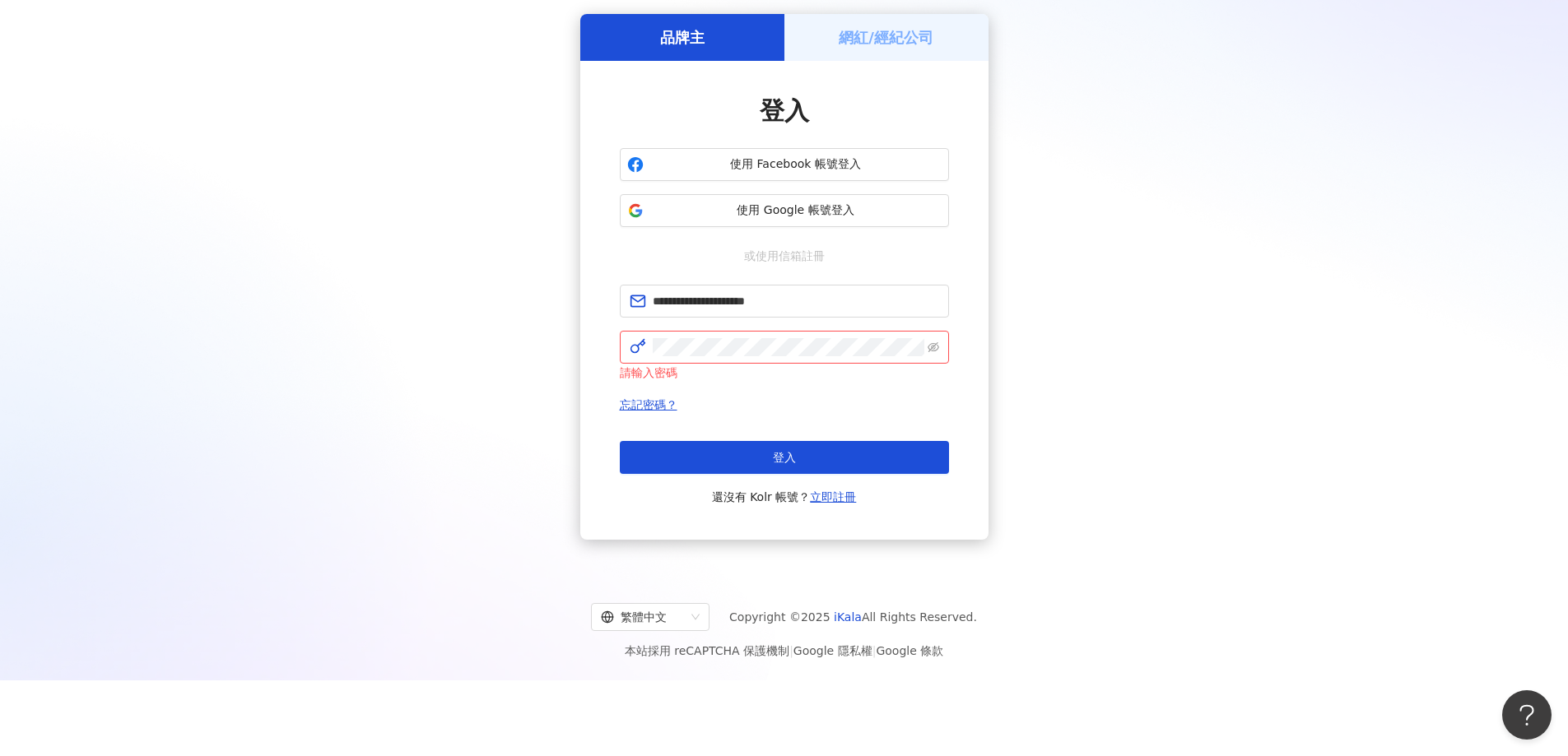
click at [370, 217] on div "**********" at bounding box center [784, 277] width 1529 height 561
click at [772, 200] on button "使用 Google 帳號登入" at bounding box center [784, 211] width 329 height 33
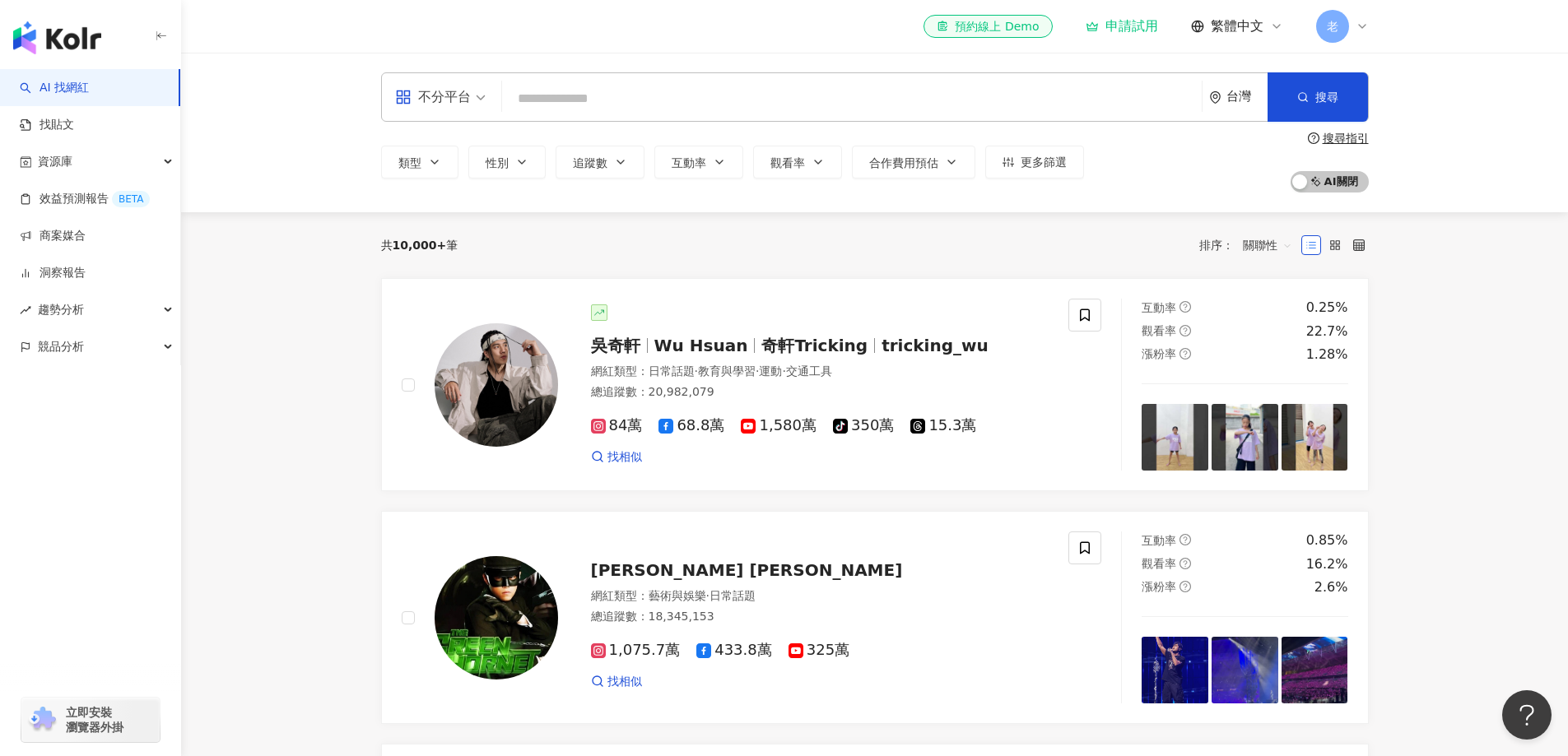
click at [1351, 27] on div "老" at bounding box center [1342, 26] width 53 height 33
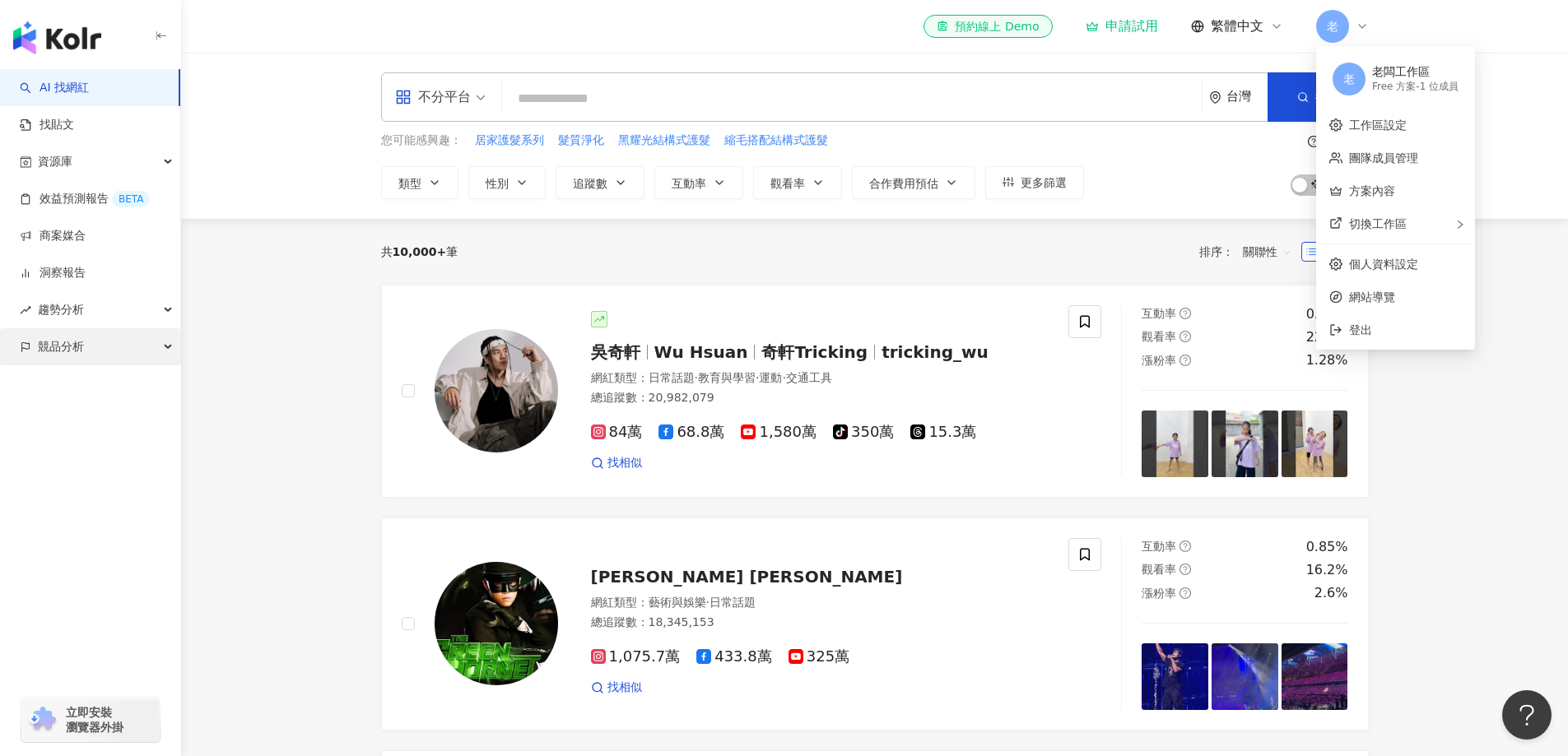
drag, startPoint x: 271, startPoint y: 386, endPoint x: 179, endPoint y: 345, distance: 100.7
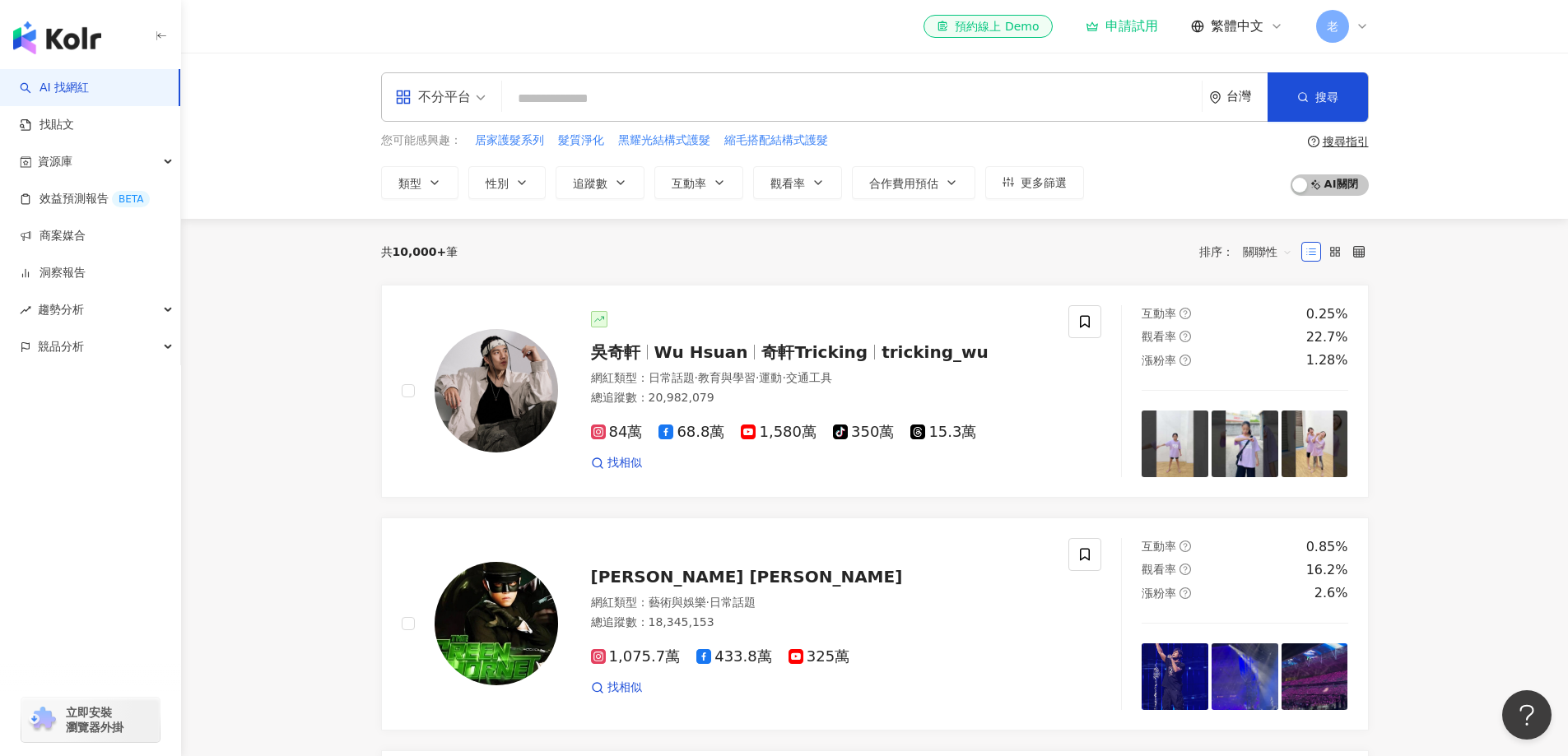
click at [1330, 29] on span "老" at bounding box center [1332, 26] width 12 height 18
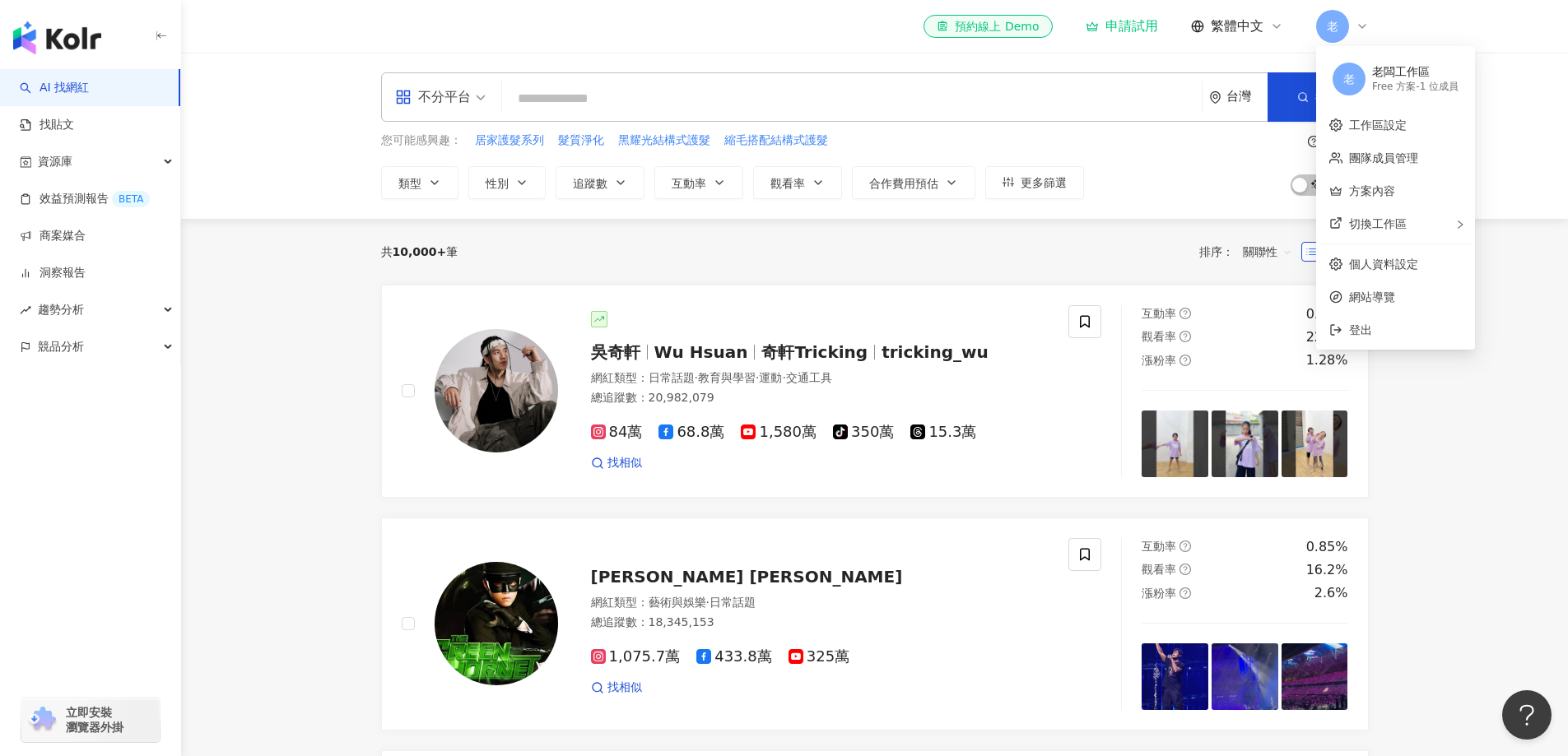
click at [1396, 87] on div "Free 方案 - 1 位成員" at bounding box center [1415, 87] width 87 height 14
click at [1372, 119] on link "工作區設定" at bounding box center [1378, 125] width 58 height 13
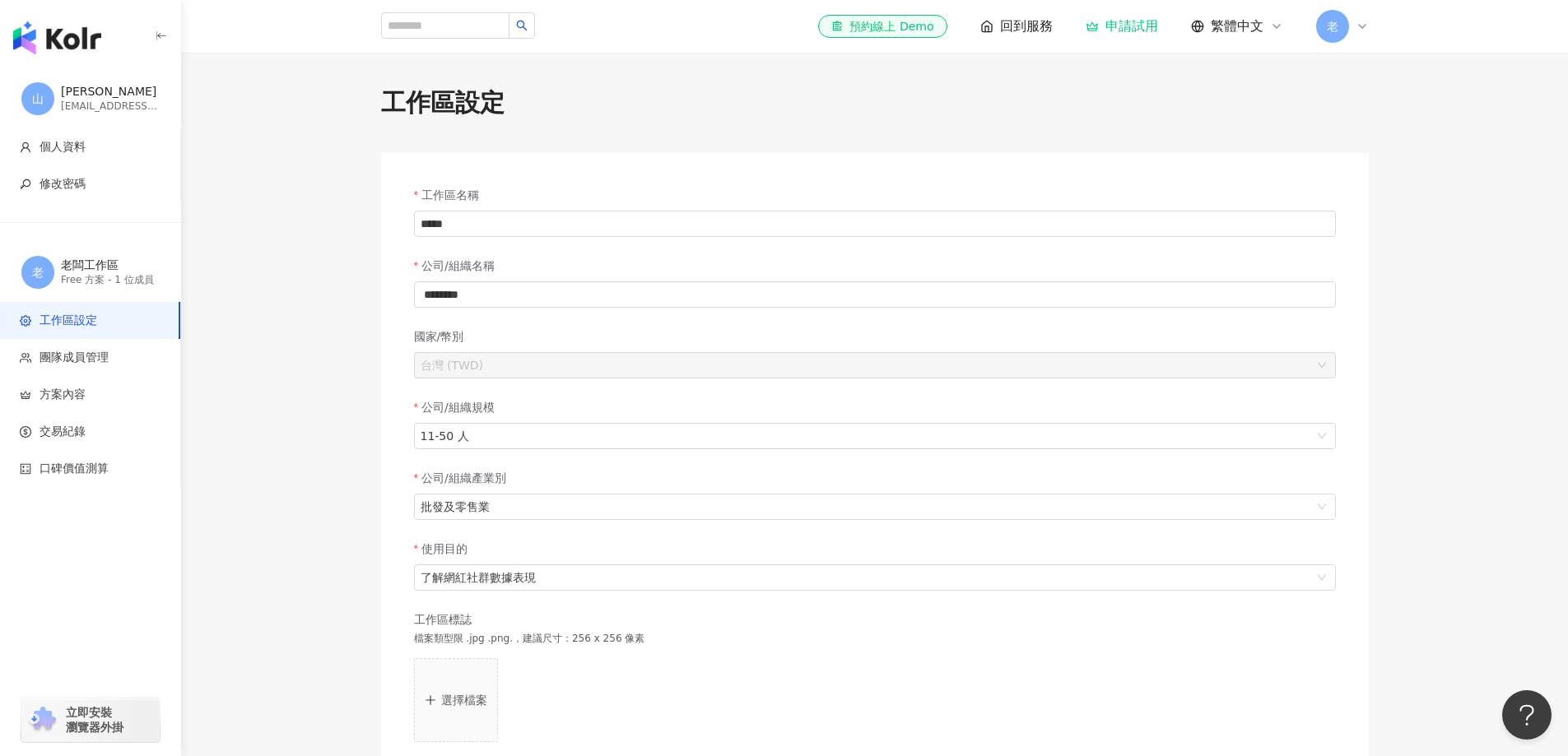
click at [1001, 22] on span "回到服務" at bounding box center [1026, 26] width 53 height 18
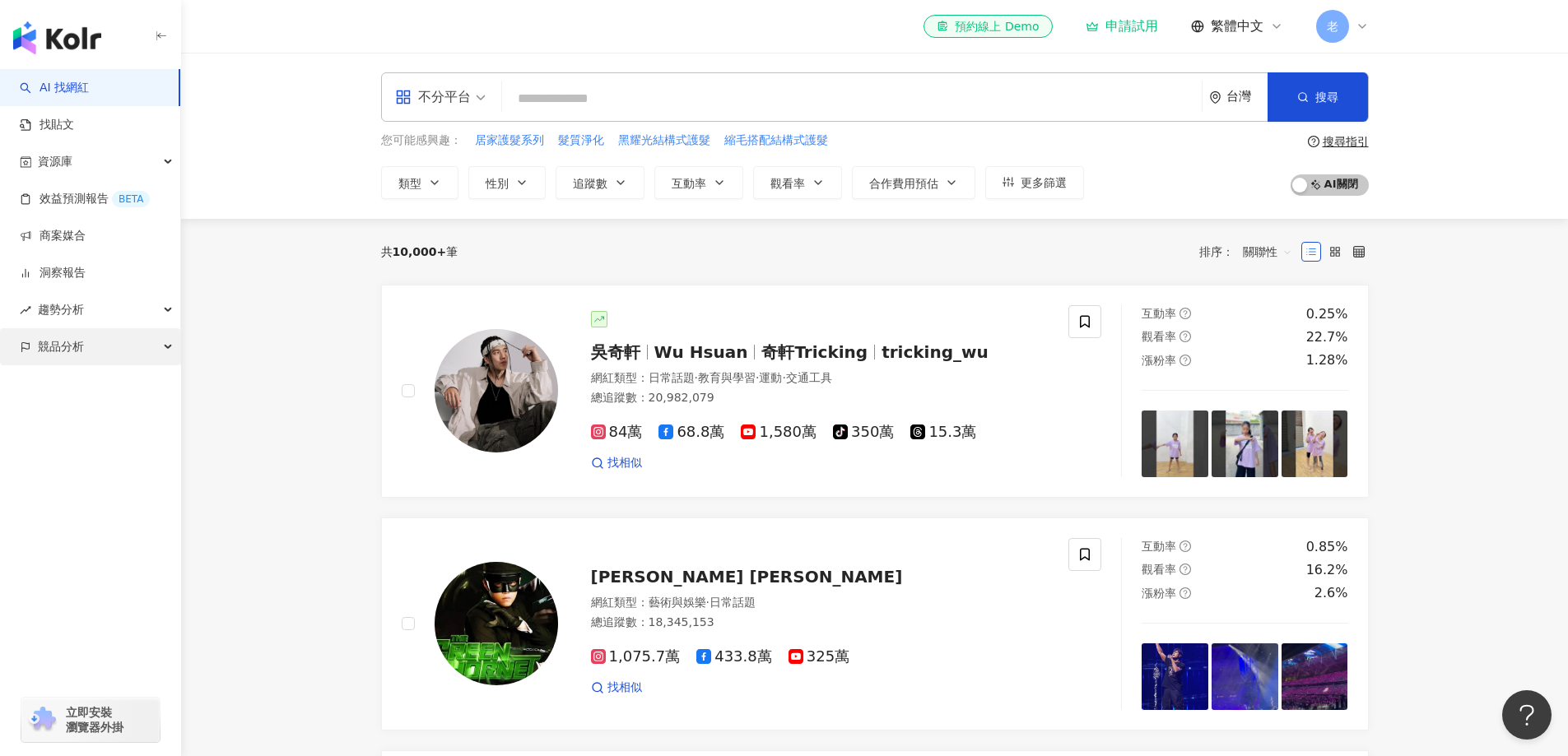
click at [51, 346] on span "競品分析" at bounding box center [61, 346] width 46 height 37
click at [75, 383] on link "品牌帳號分析" at bounding box center [73, 384] width 69 height 16
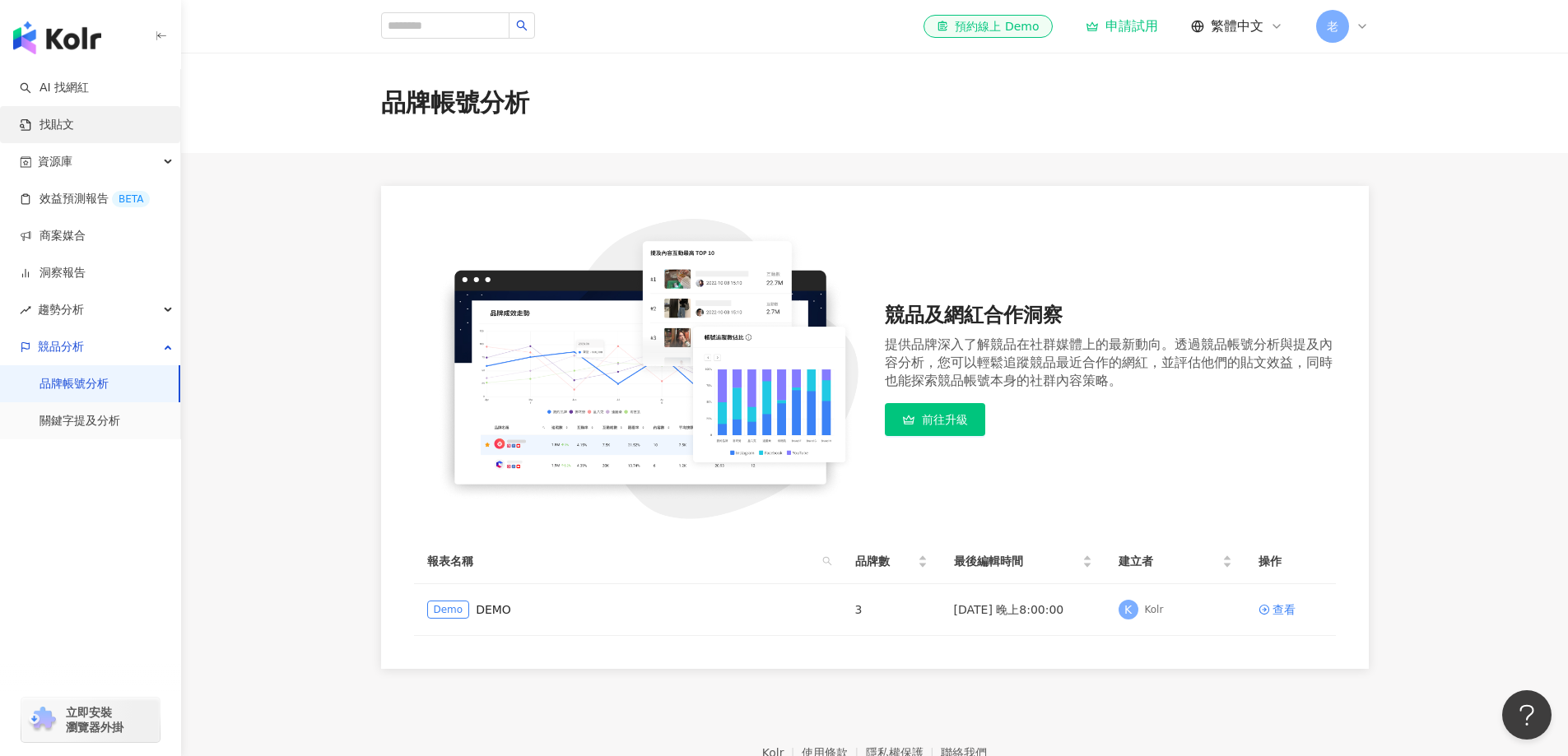
click at [74, 127] on link "找貼文" at bounding box center [46, 125] width 54 height 16
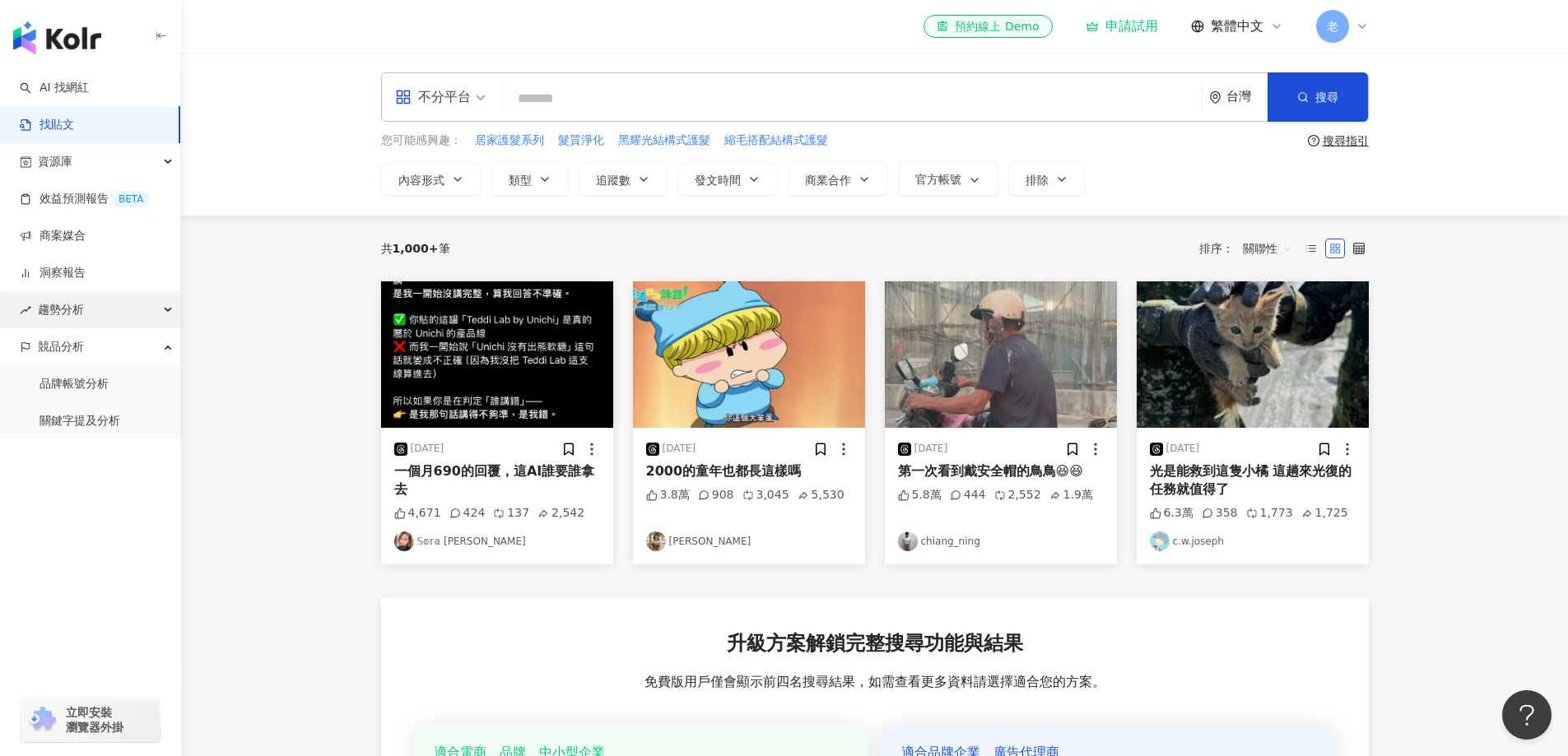
click at [50, 311] on span "趨勢分析" at bounding box center [61, 309] width 46 height 37
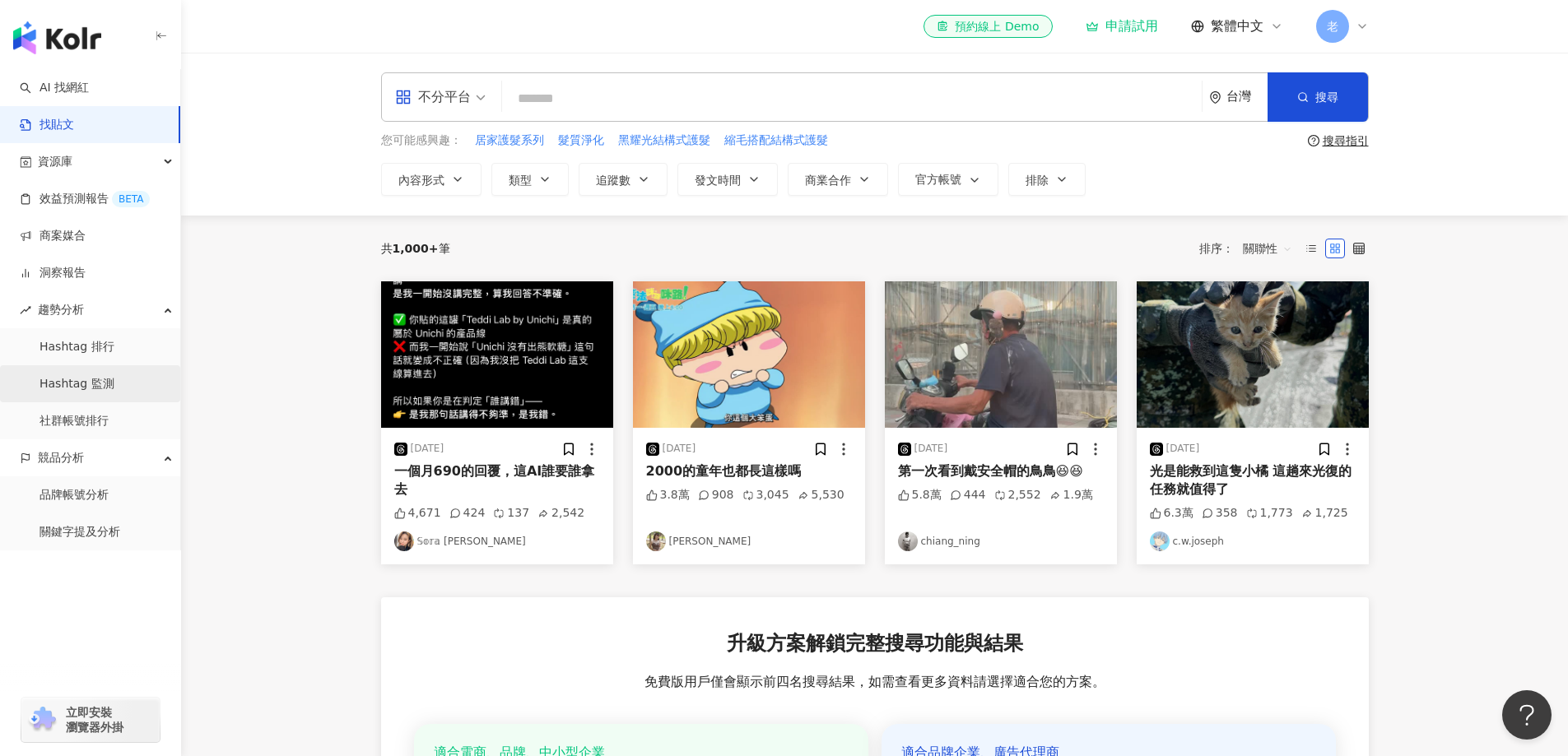
click at [71, 376] on link "Hashtag 監測" at bounding box center [77, 384] width 75 height 16
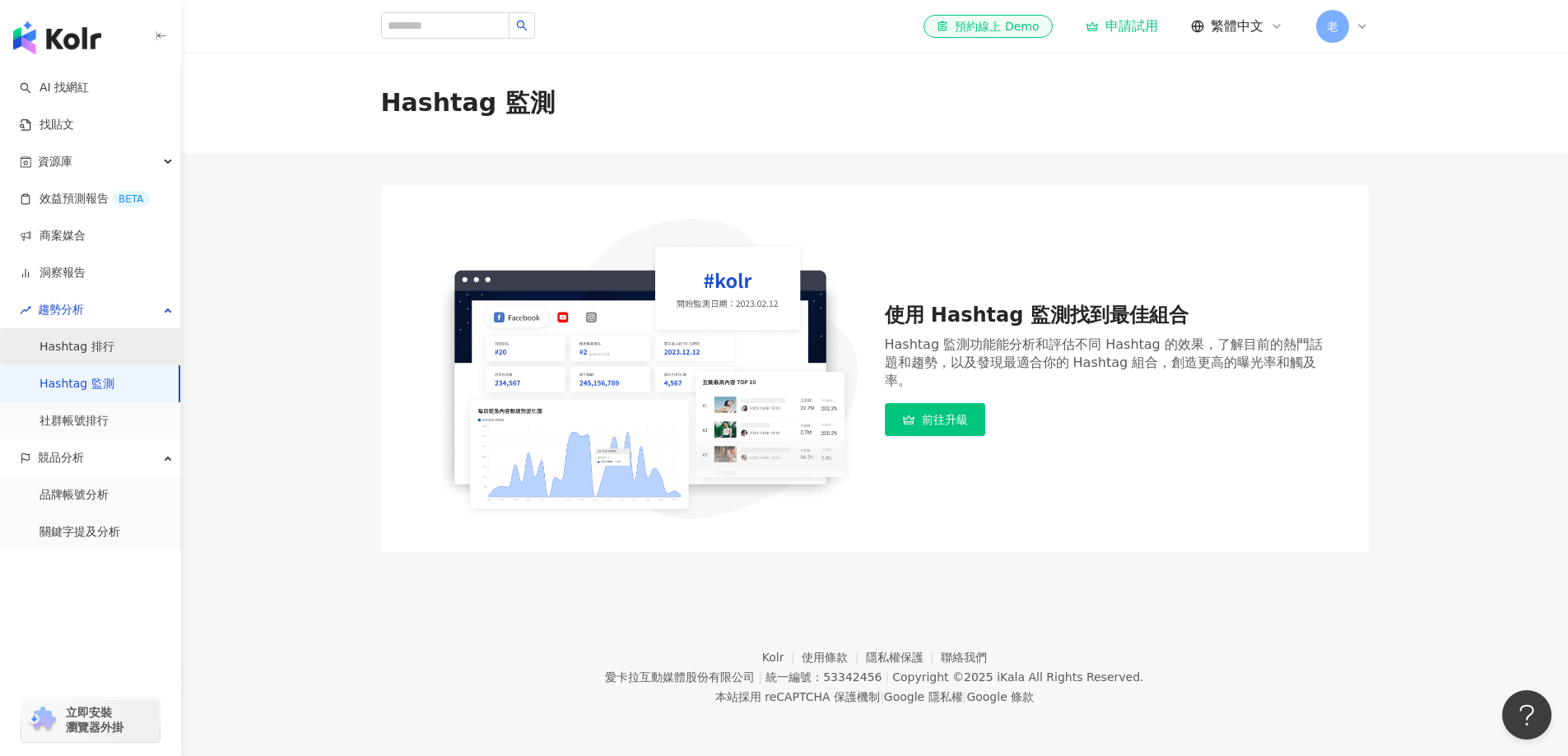
click at [68, 345] on link "Hashtag 排行" at bounding box center [77, 347] width 75 height 16
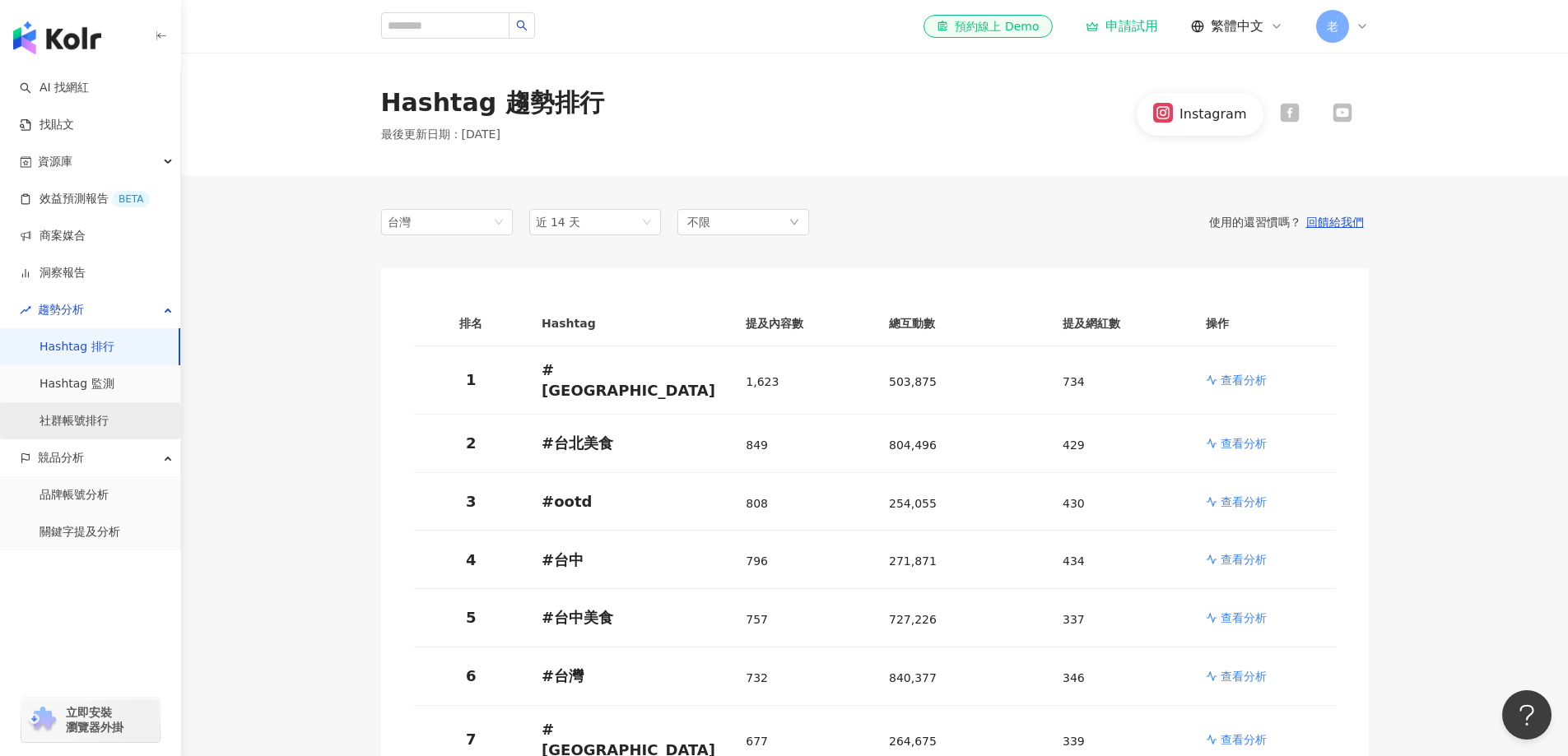
click at [76, 418] on link "社群帳號排行" at bounding box center [73, 421] width 69 height 16
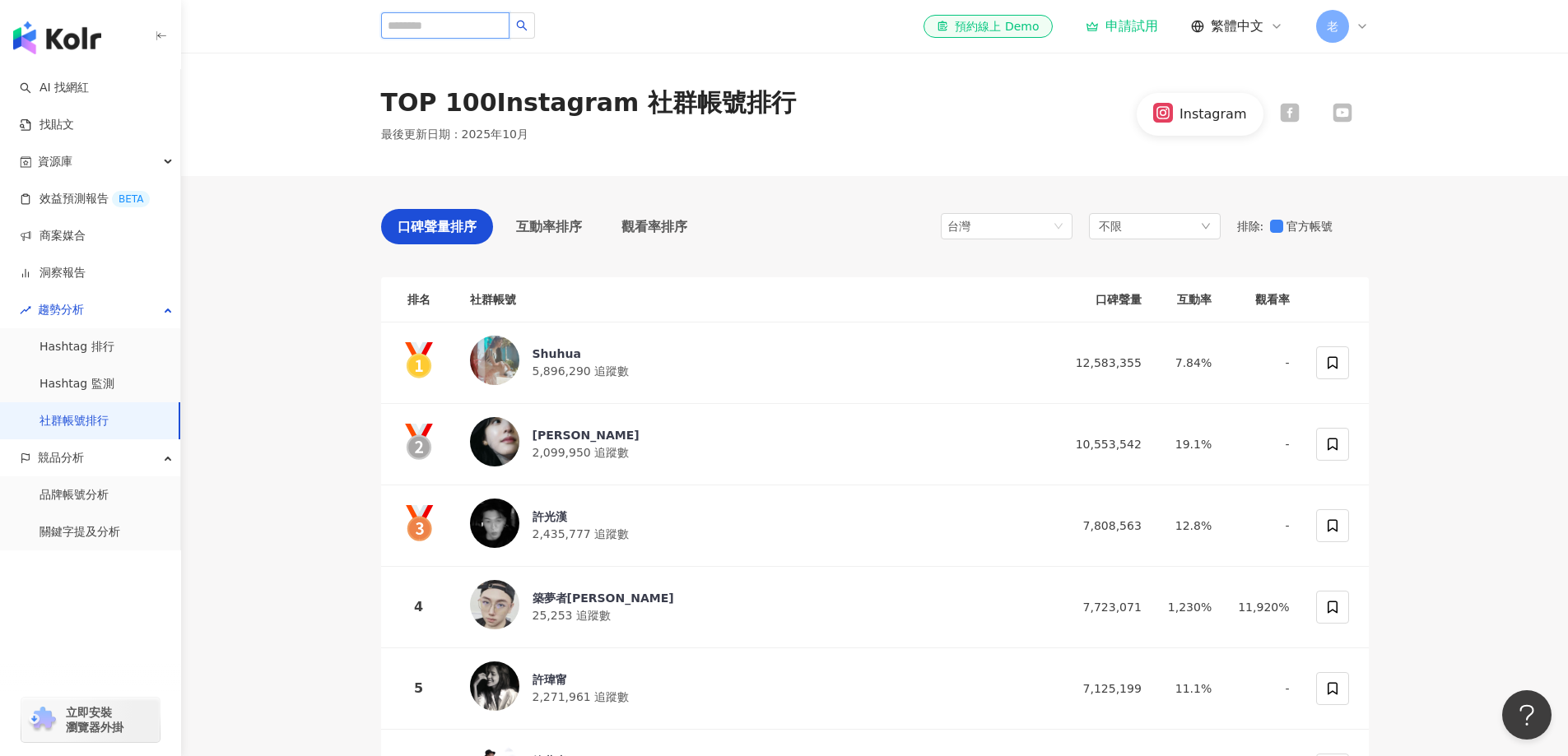
click at [418, 29] on input "search" at bounding box center [446, 25] width 129 height 26
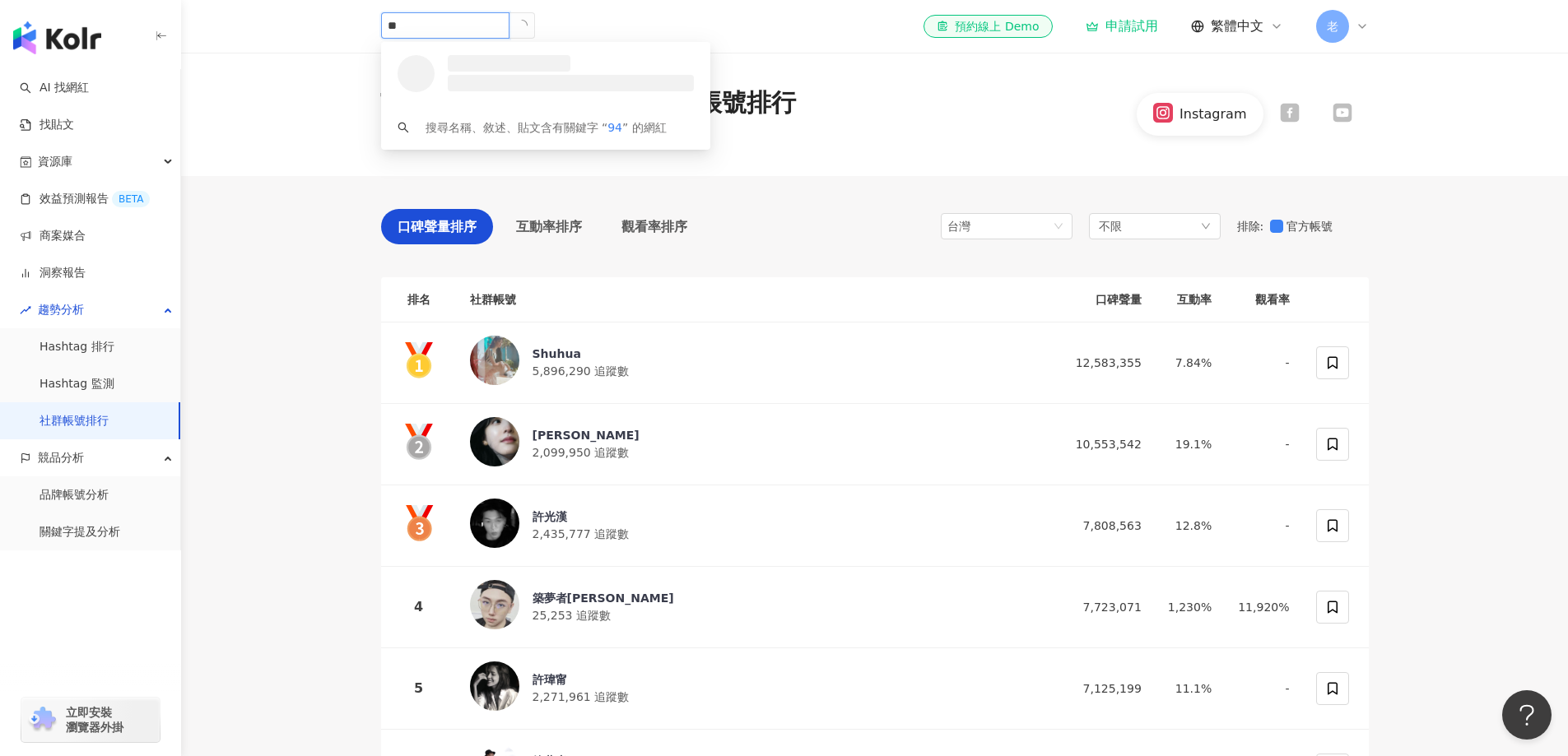
type input "*"
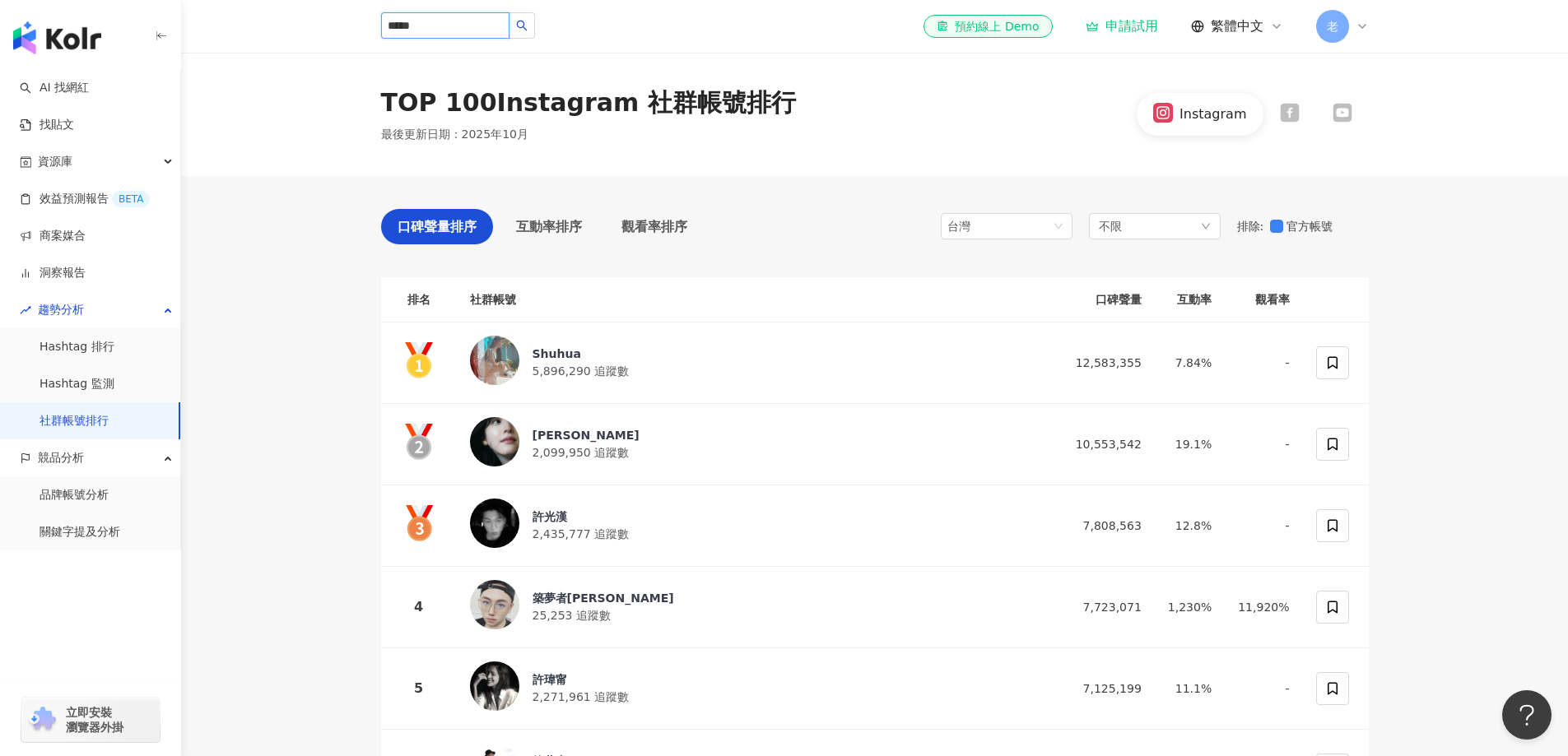
click at [421, 26] on input "*****" at bounding box center [446, 25] width 129 height 26
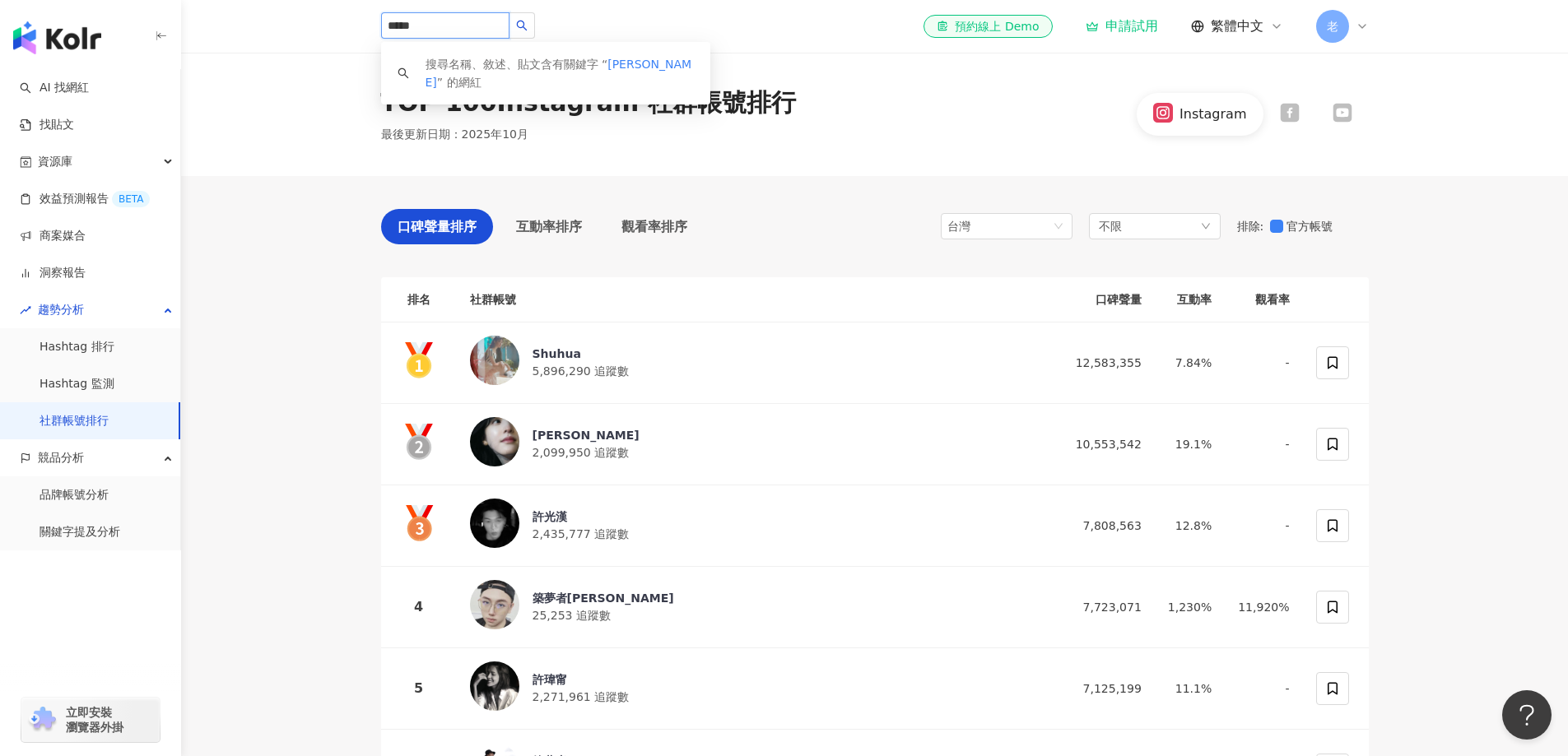
type input "*****"
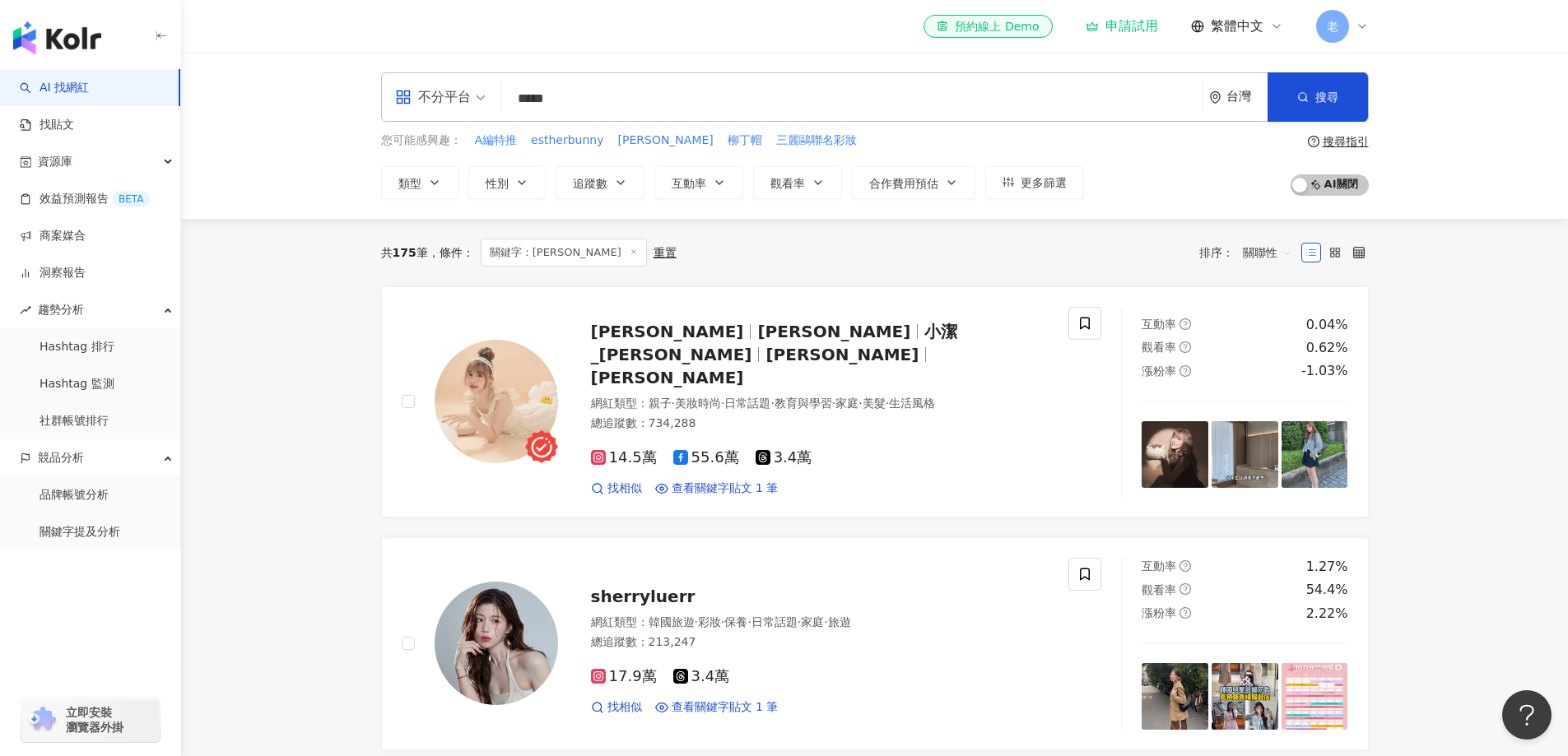
click at [1330, 30] on span "老" at bounding box center [1332, 26] width 12 height 18
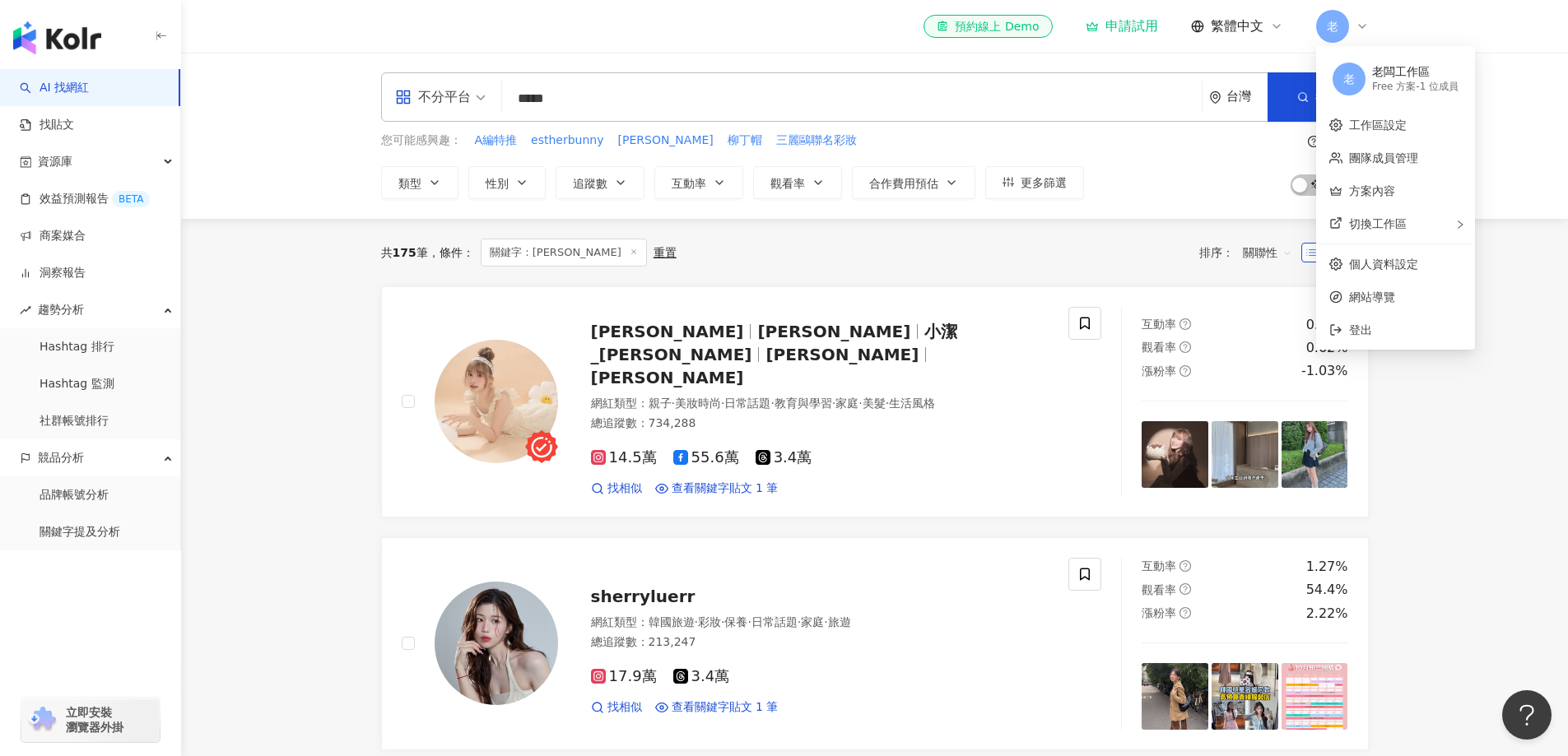
click at [624, 89] on input "*****" at bounding box center [852, 98] width 687 height 31
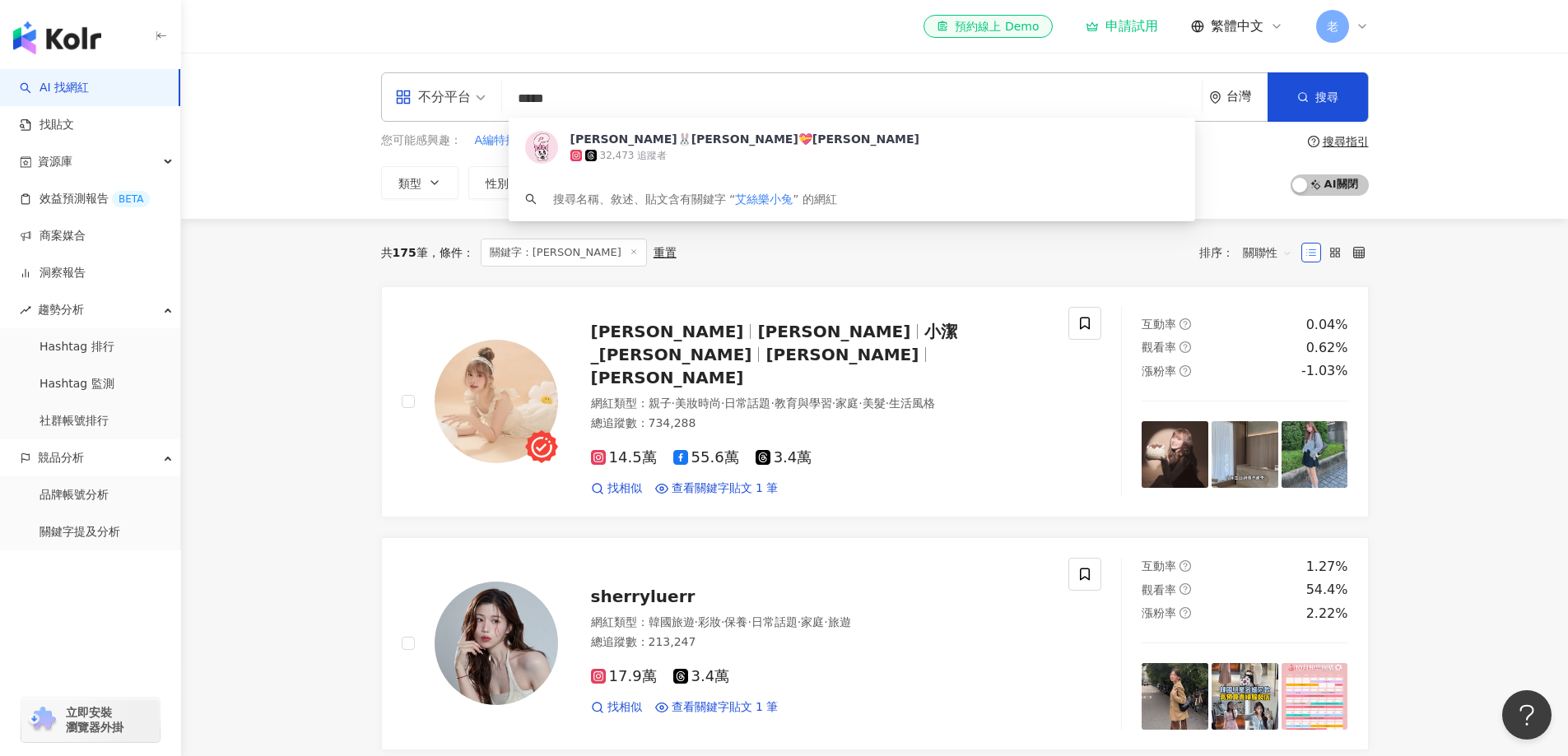
drag, startPoint x: 521, startPoint y: 96, endPoint x: 500, endPoint y: 94, distance: 21.1
click at [502, 94] on div "不分平台 ***** 台灣 搜尋 de850739-6432-47db-b695-935bc2629673 [PERSON_NAME]🐰[PERSON_NAM…" at bounding box center [875, 96] width 988 height 49
paste input "*********"
type input "**********"
click at [1310, 87] on button "搜尋" at bounding box center [1318, 96] width 100 height 49
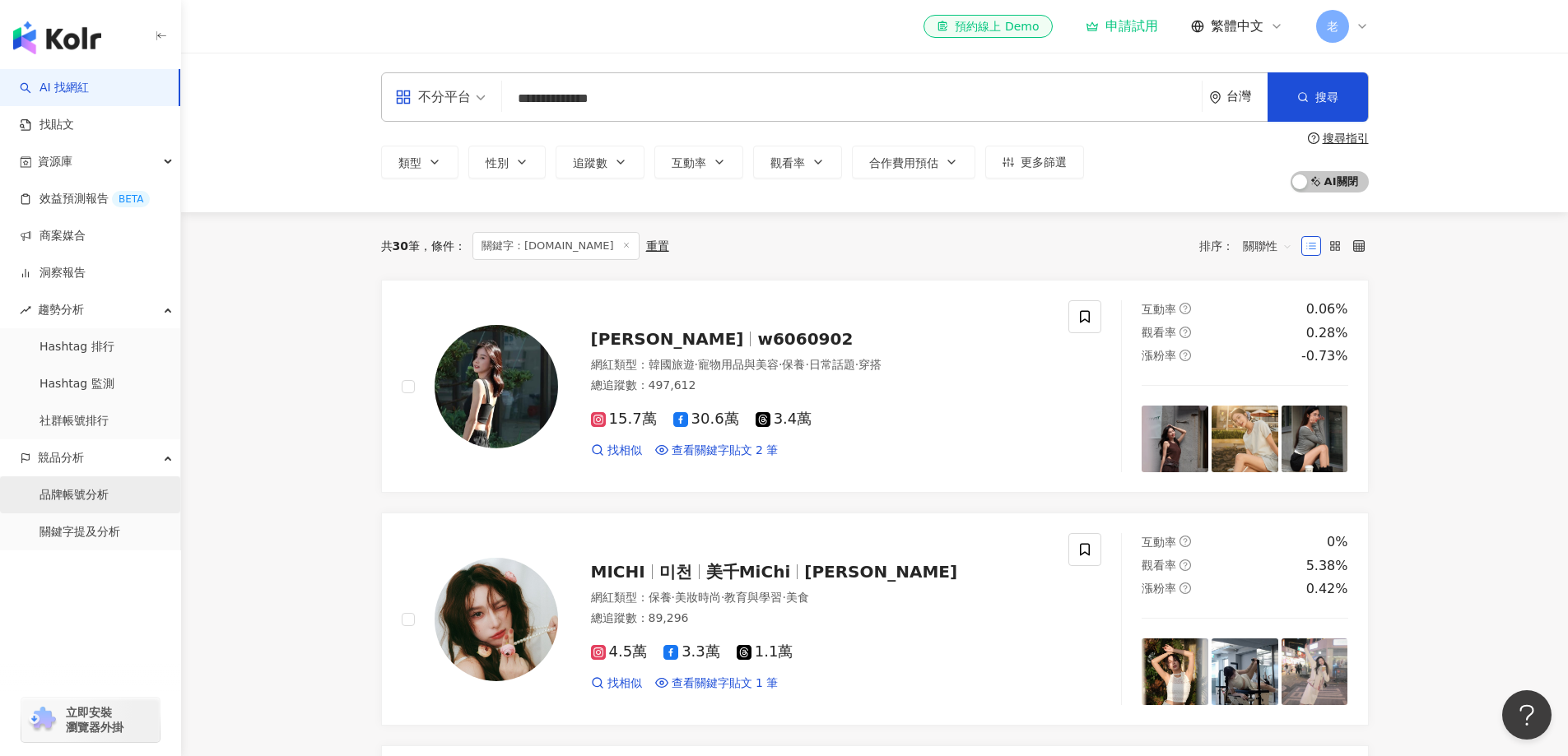
click at [39, 502] on link "品牌帳號分析" at bounding box center [73, 495] width 69 height 16
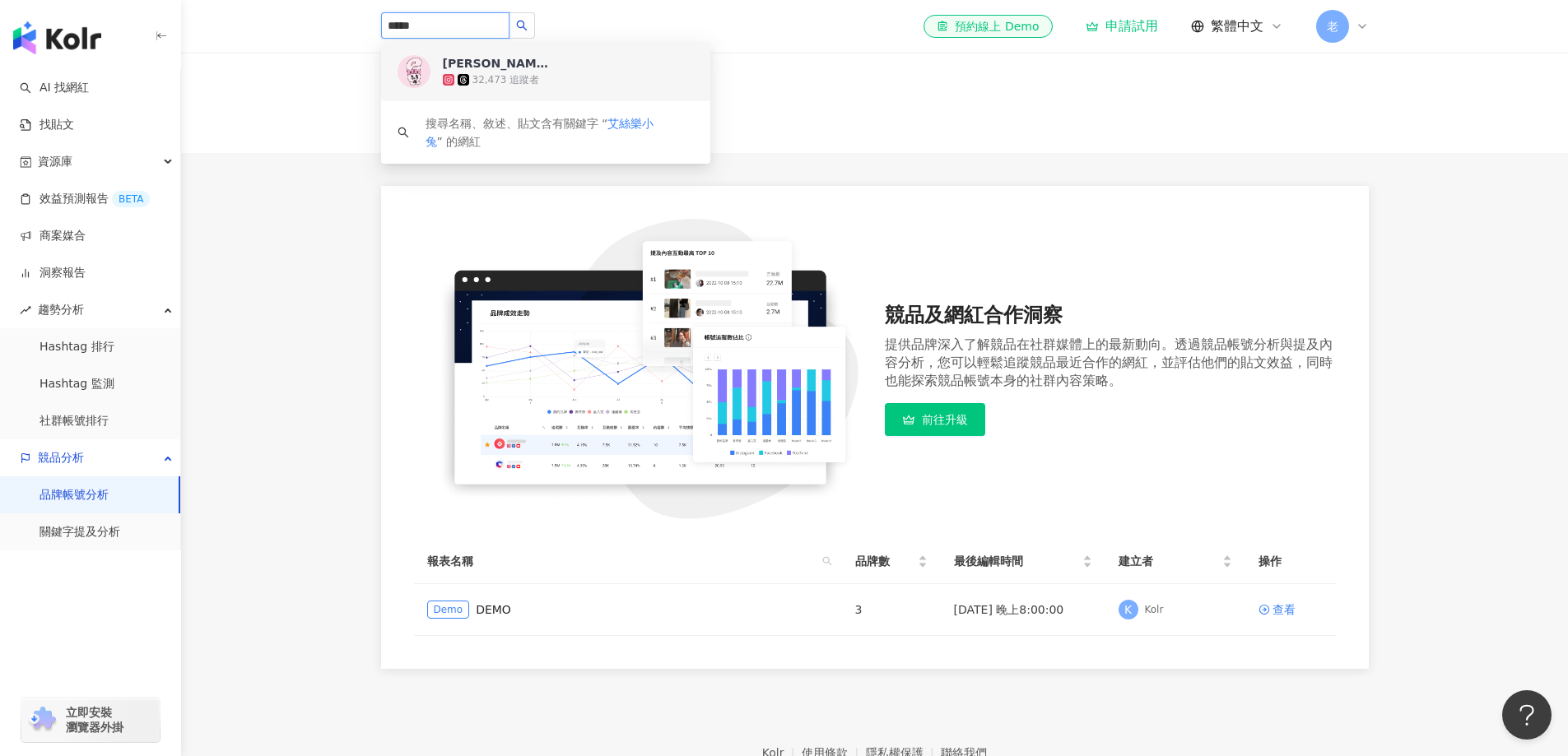
drag, startPoint x: 456, startPoint y: 14, endPoint x: 365, endPoint y: 28, distance: 92.1
click at [365, 28] on div "***** [PERSON_NAME]🐰[PERSON_NAME] 32,473 追蹤者 搜尋名稱、敘述、貼文含有關鍵字 “ 艾絲樂小兔 ” 的網紅 el-i…" at bounding box center [875, 26] width 1054 height 53
paste input "*********"
click at [527, 27] on icon "loading" at bounding box center [523, 28] width 6 height 6
type input "**********"
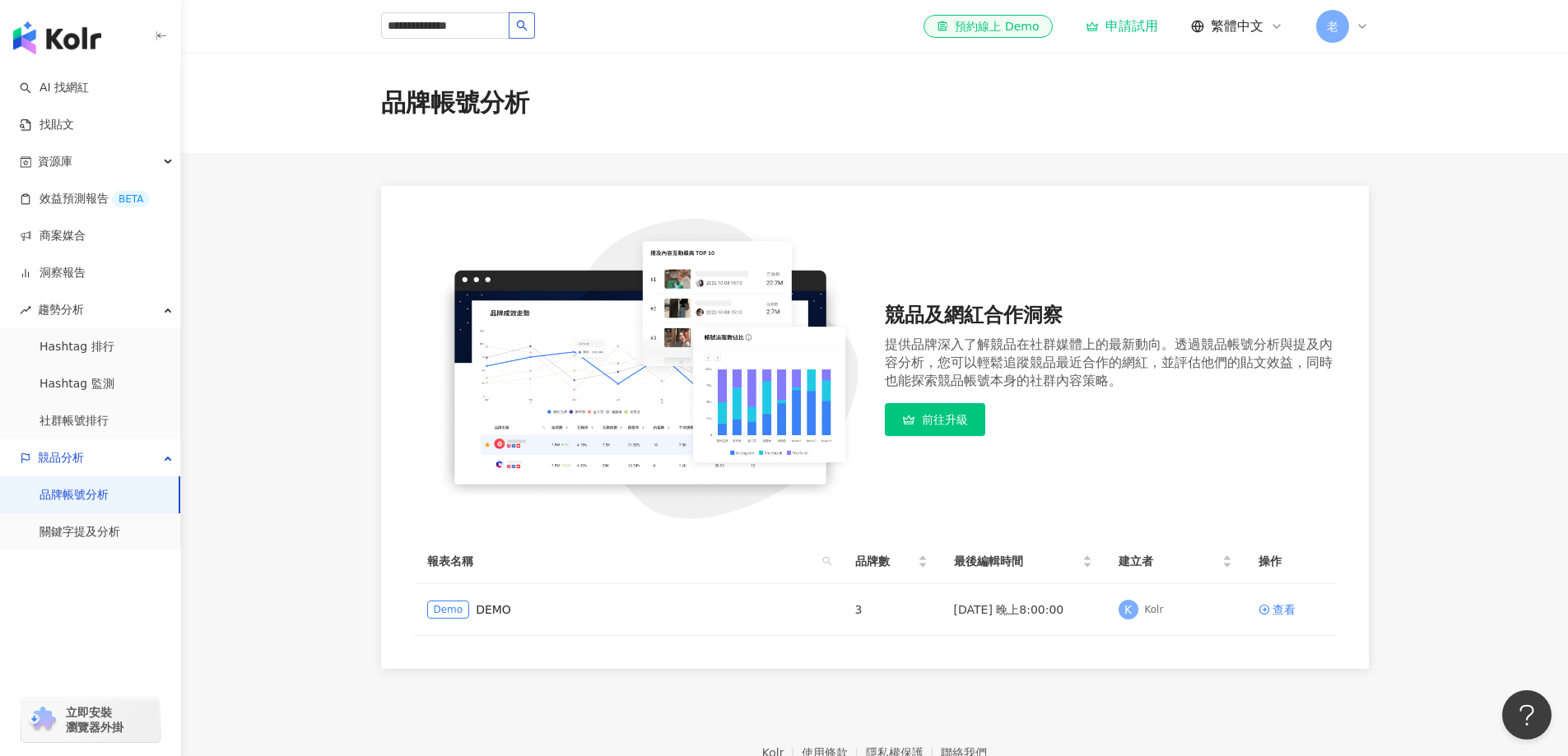
click at [1364, 35] on div "老" at bounding box center [1342, 26] width 53 height 33
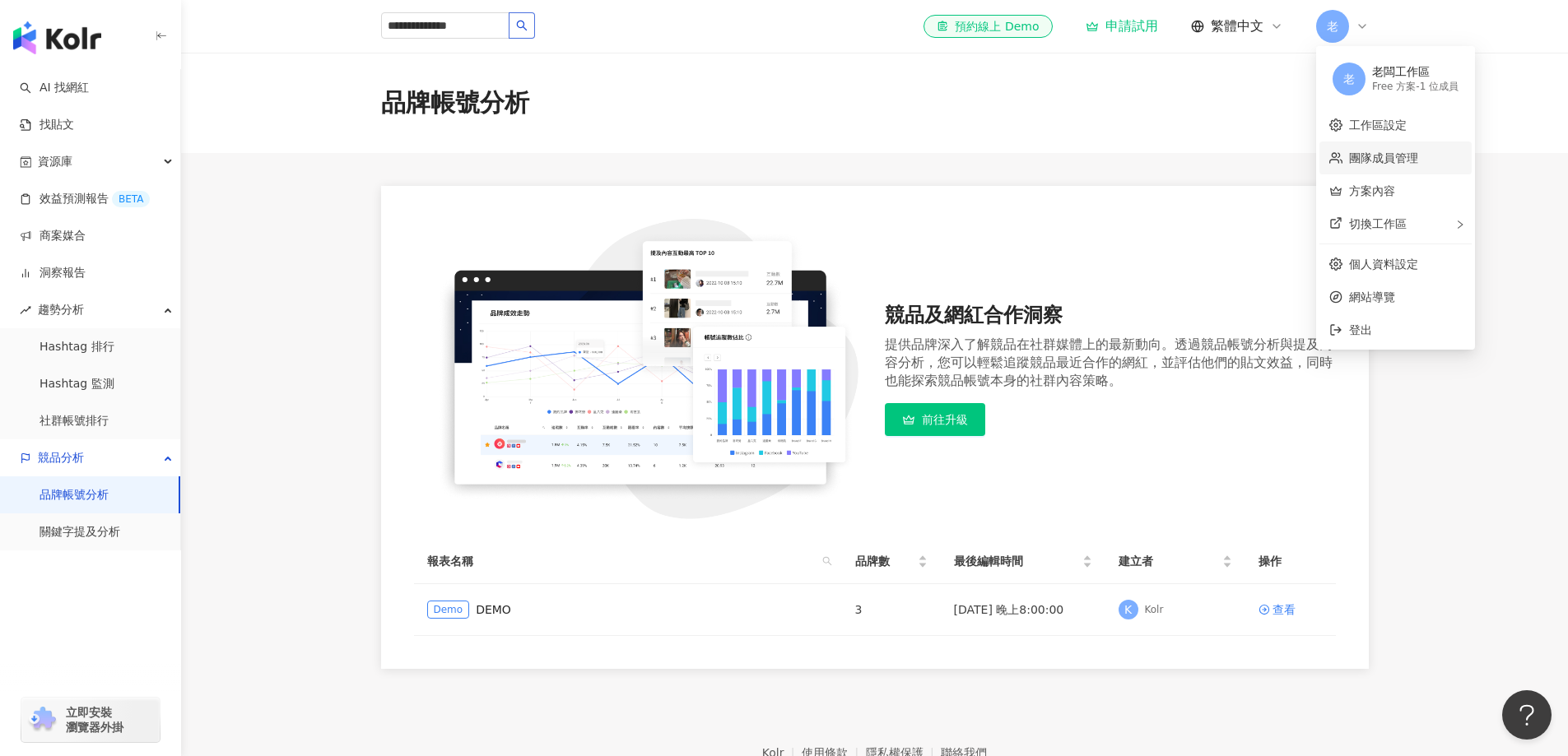
click at [1378, 154] on link "團隊成員管理" at bounding box center [1383, 158] width 69 height 13
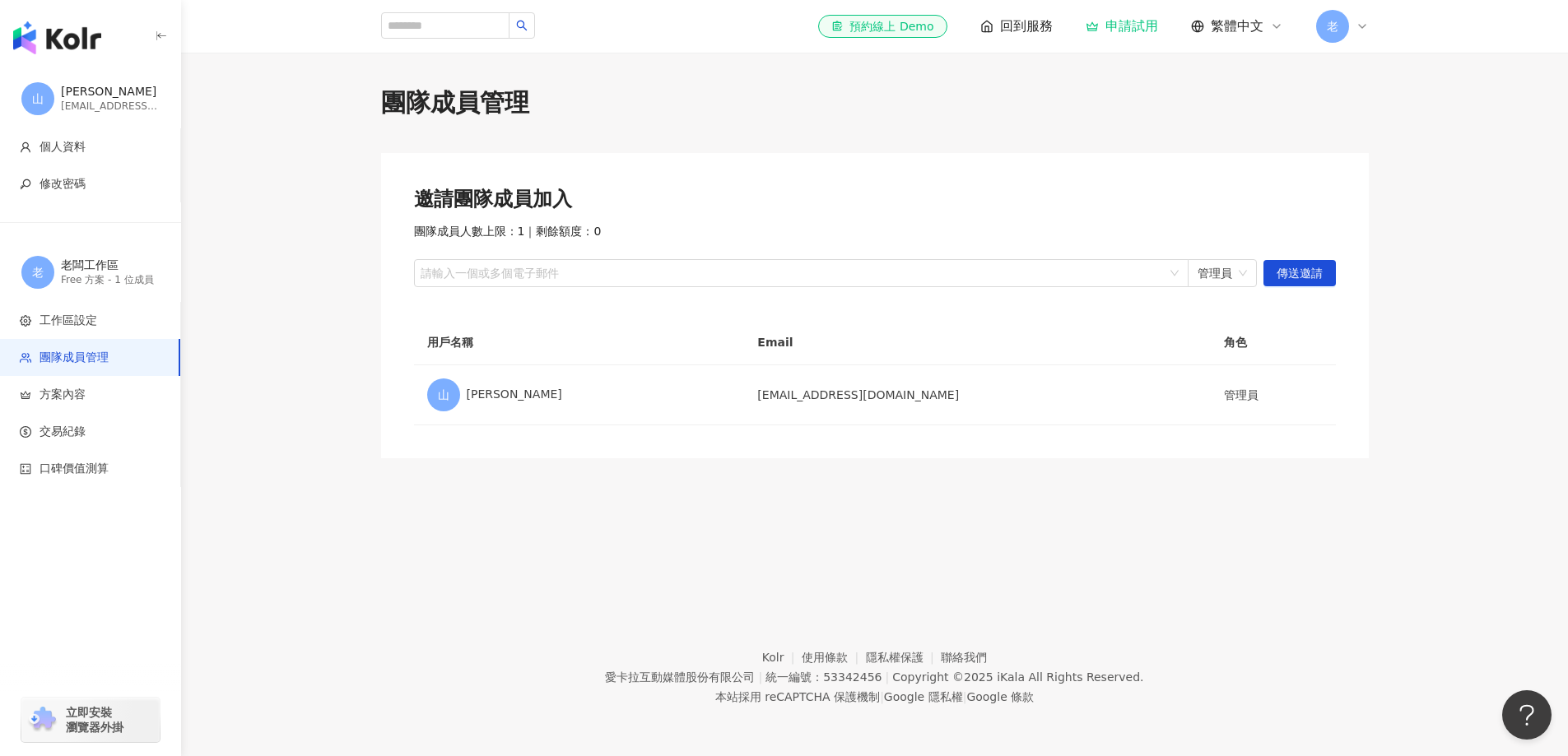
click at [99, 265] on div "老闆工作區" at bounding box center [110, 266] width 99 height 16
click at [101, 150] on span "個人資料" at bounding box center [93, 147] width 147 height 16
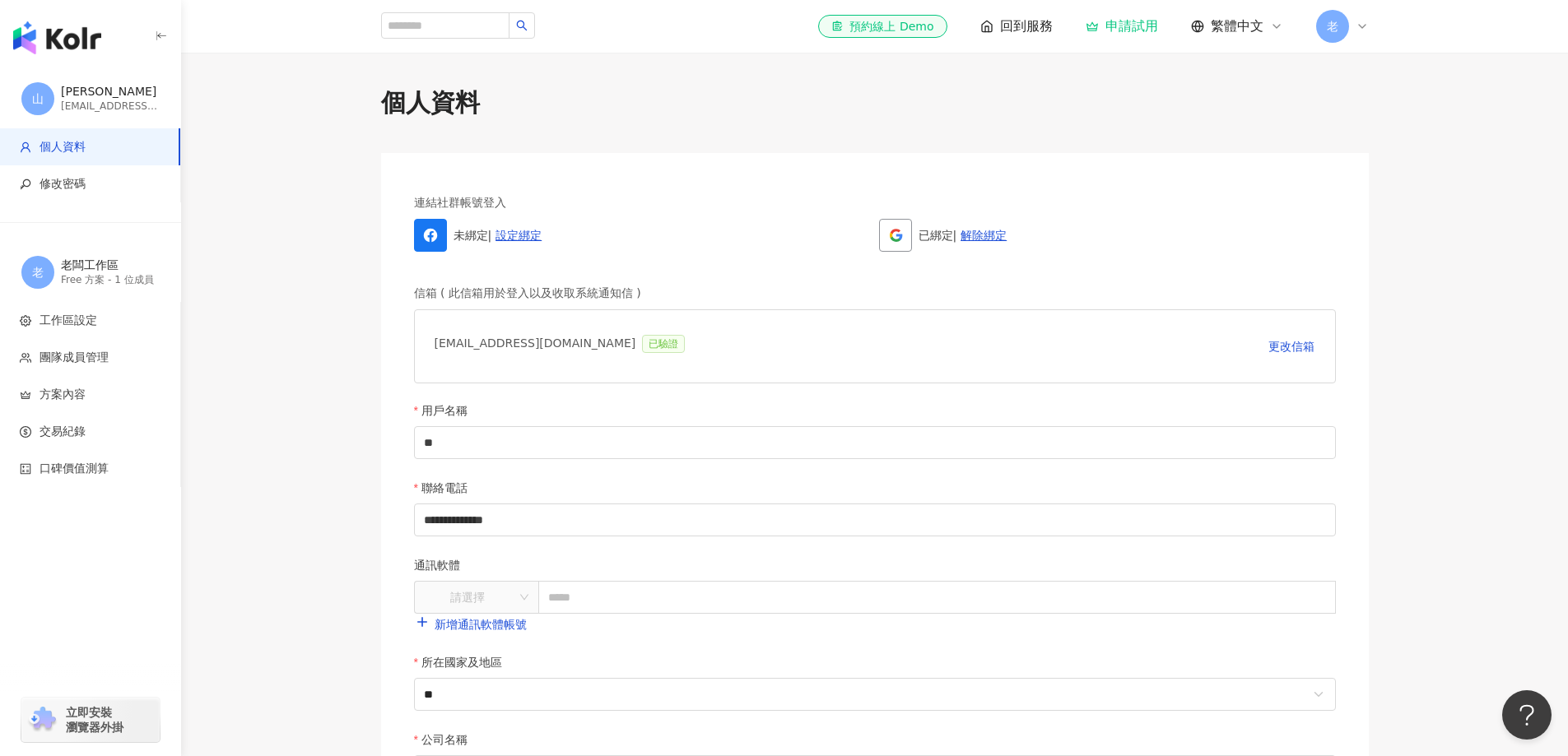
scroll to position [82, 0]
